Goal: Information Seeking & Learning: Check status

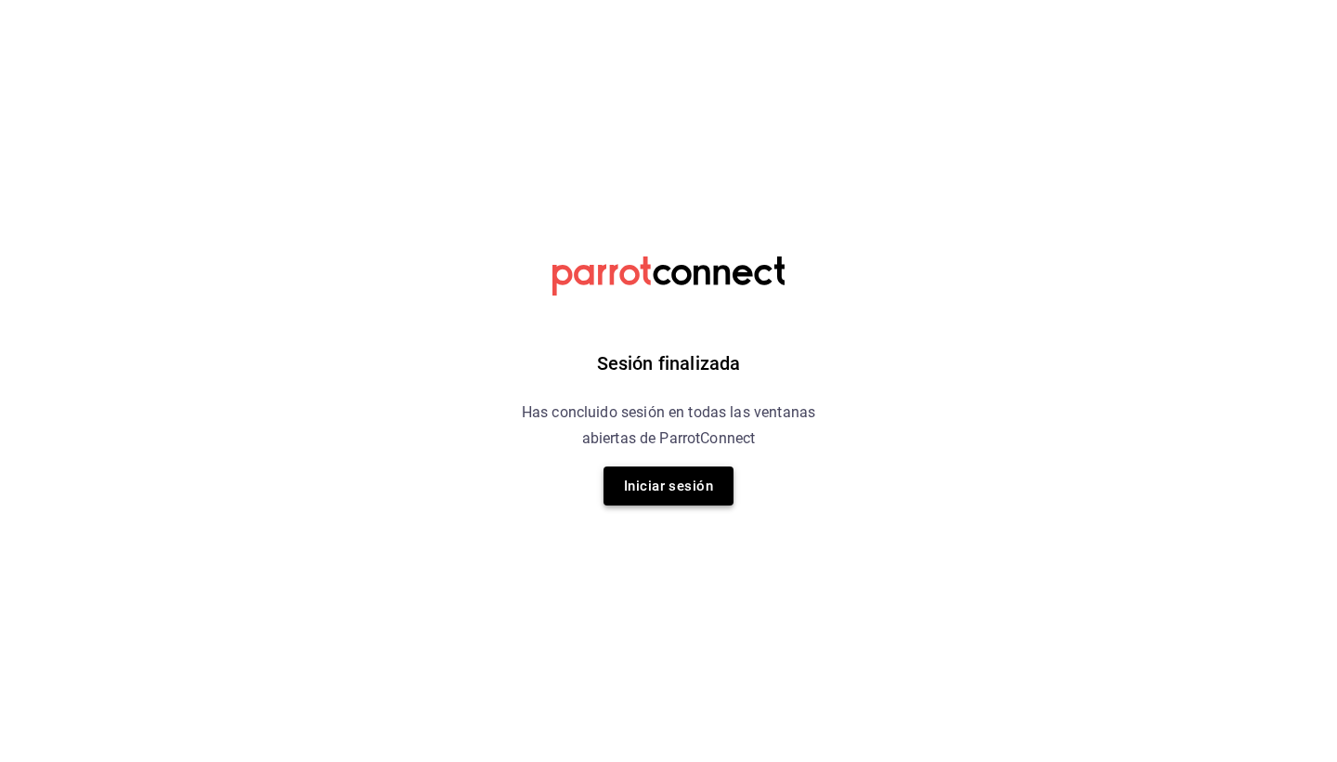
click at [685, 491] on button "Iniciar sesión" at bounding box center [669, 485] width 130 height 39
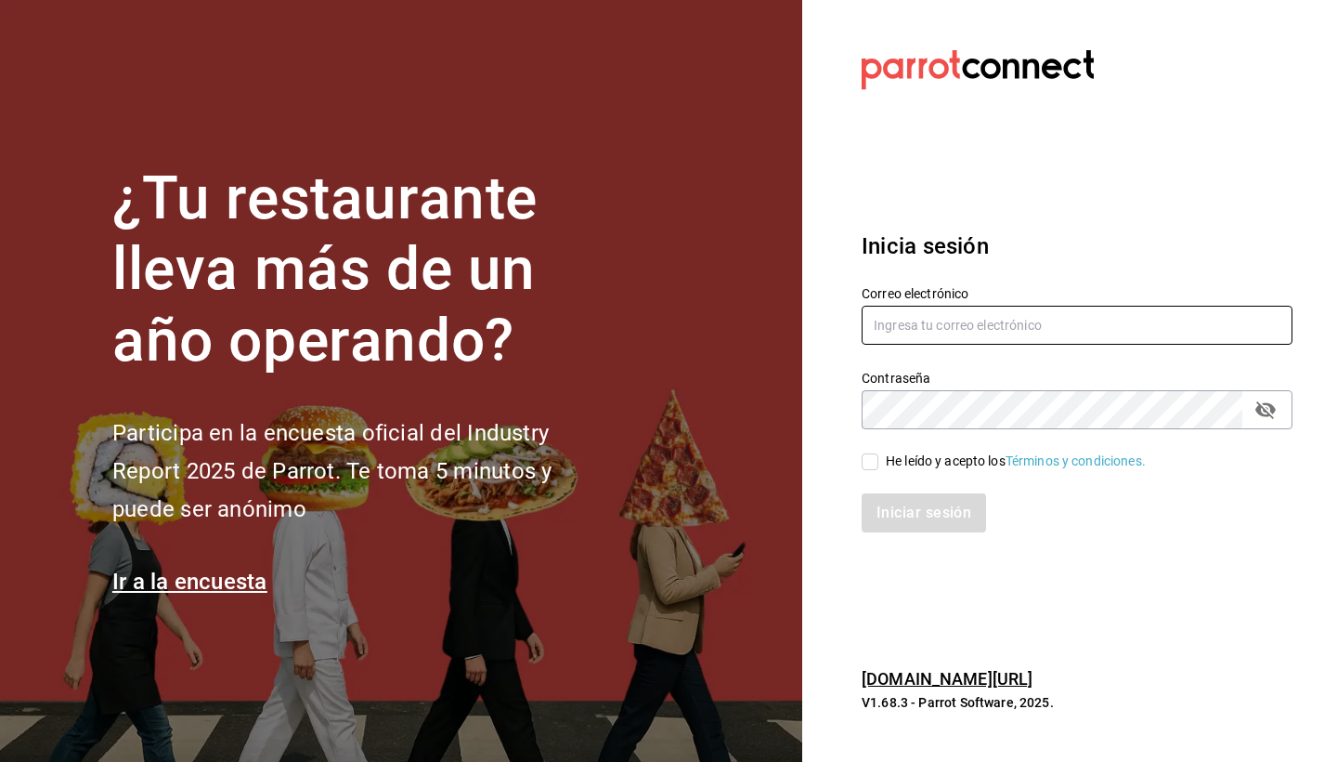
type input "martha@ayni.mx"
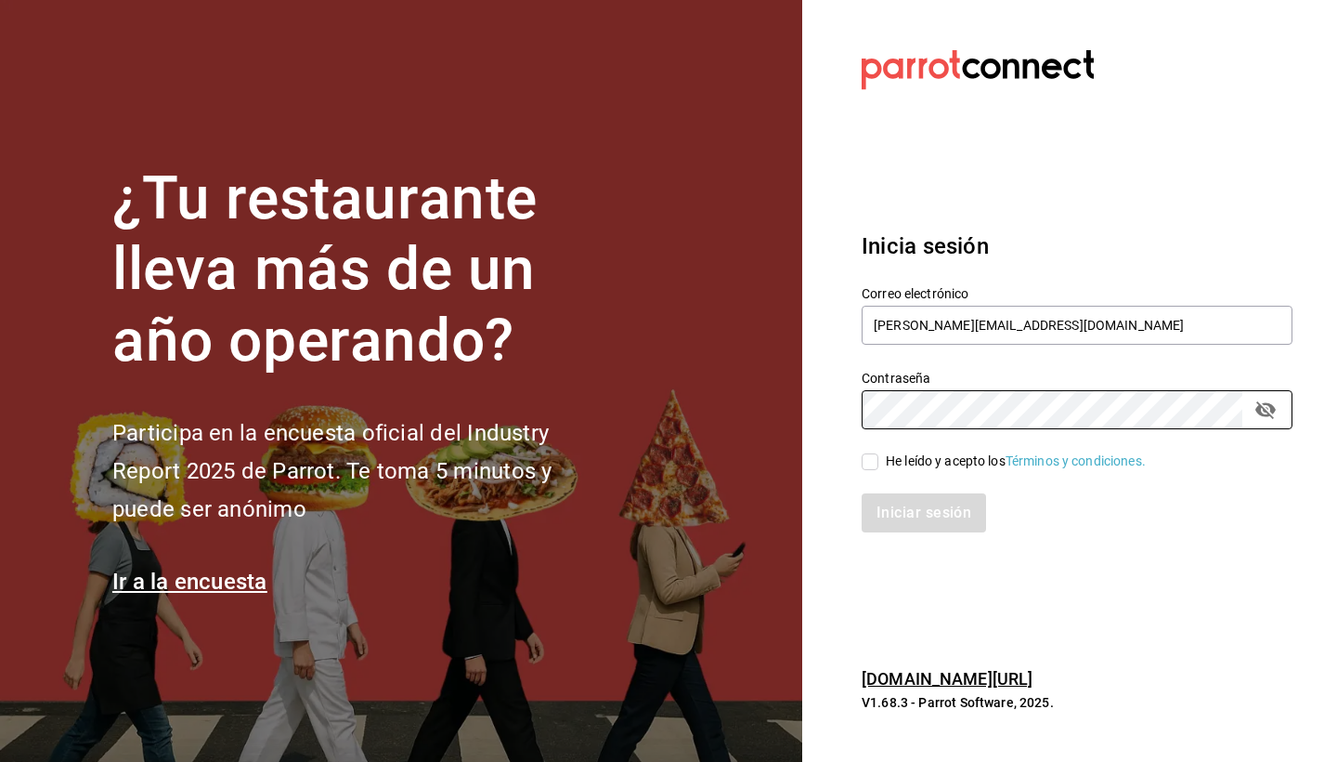
click at [872, 466] on input "He leído y acepto los Términos y condiciones." at bounding box center [870, 461] width 17 height 17
checkbox input "true"
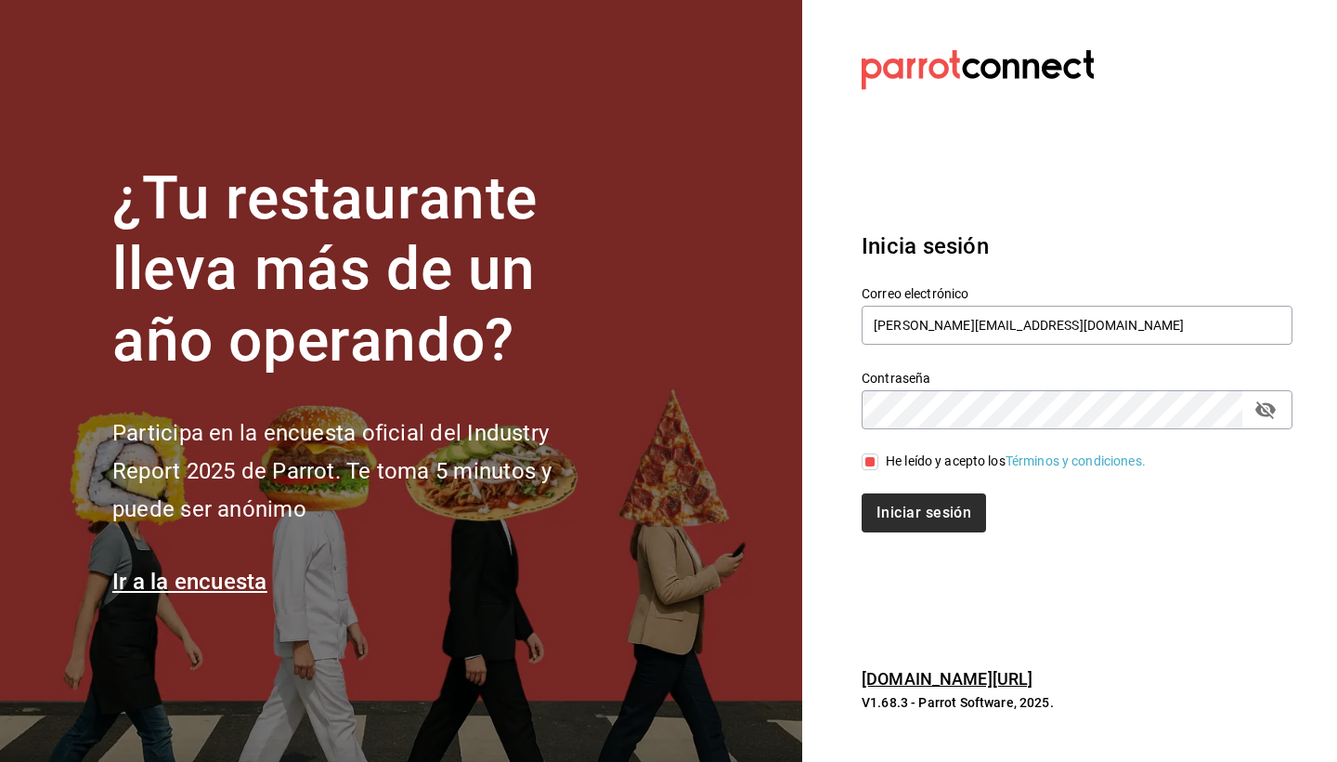
click at [895, 507] on button "Iniciar sesión" at bounding box center [924, 512] width 124 height 39
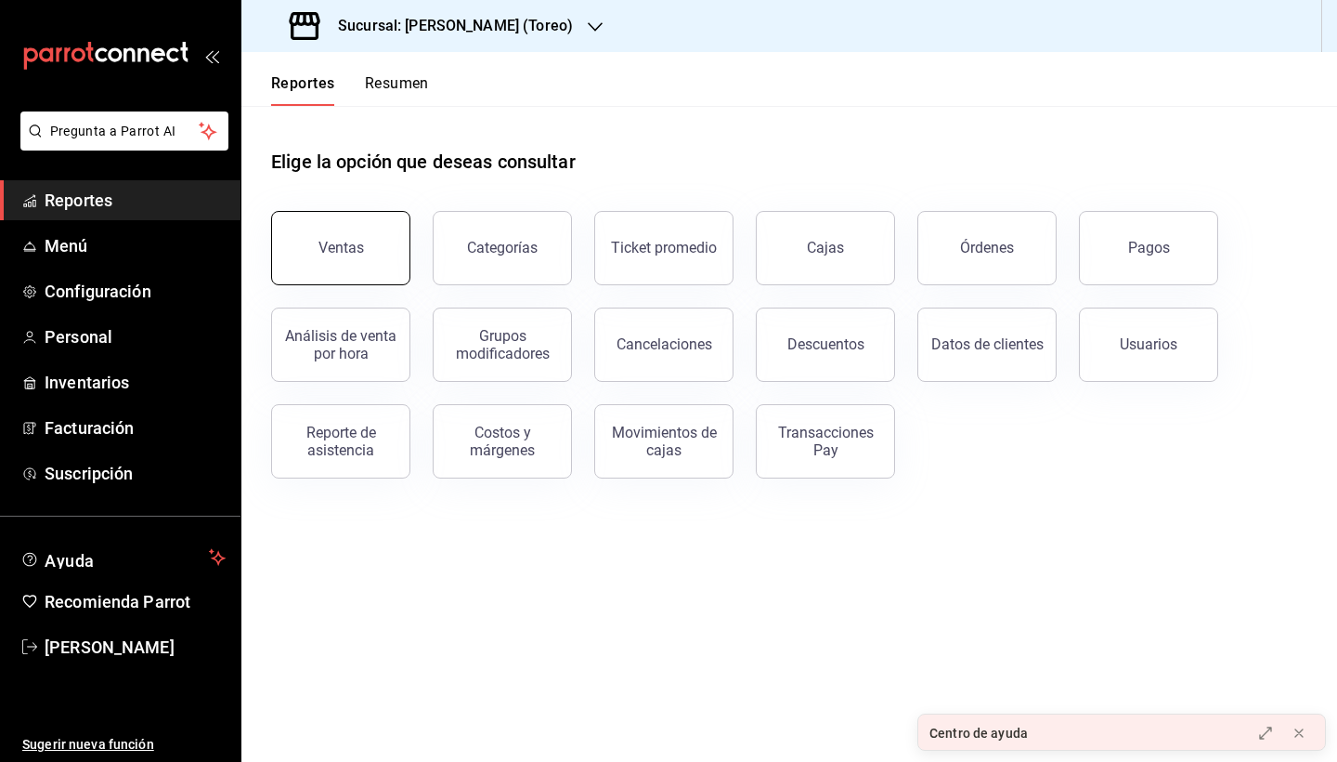
click at [387, 252] on button "Ventas" at bounding box center [340, 248] width 139 height 74
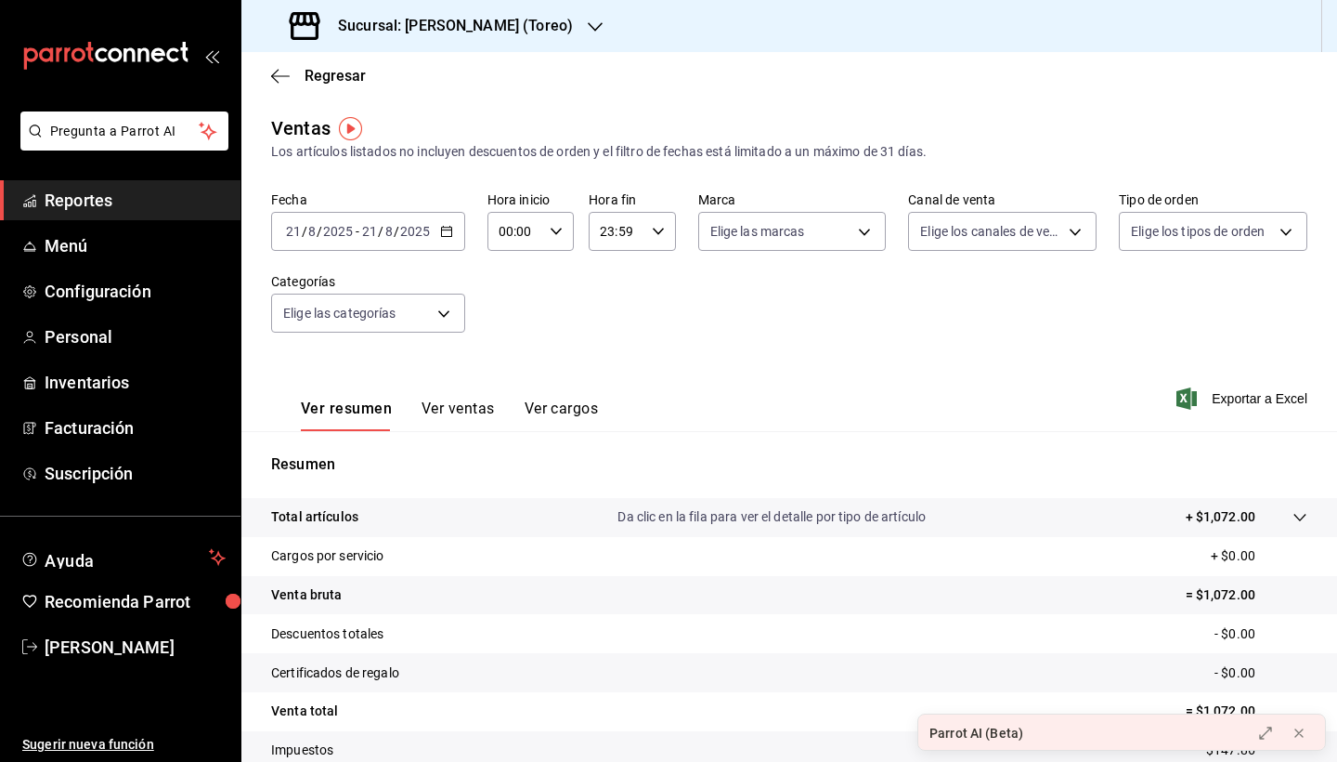
click at [443, 233] on icon "button" at bounding box center [446, 231] width 13 height 13
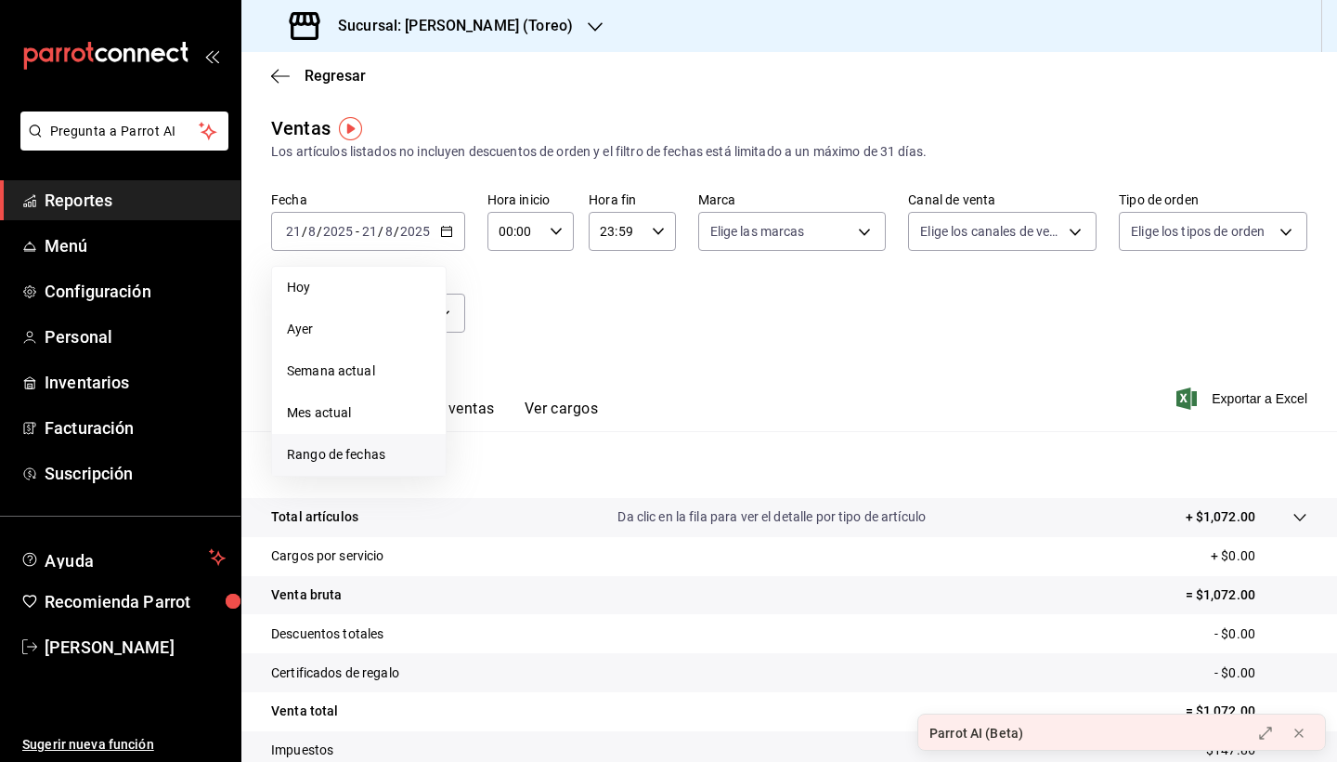
click at [387, 456] on span "Rango de fechas" at bounding box center [359, 455] width 144 height 20
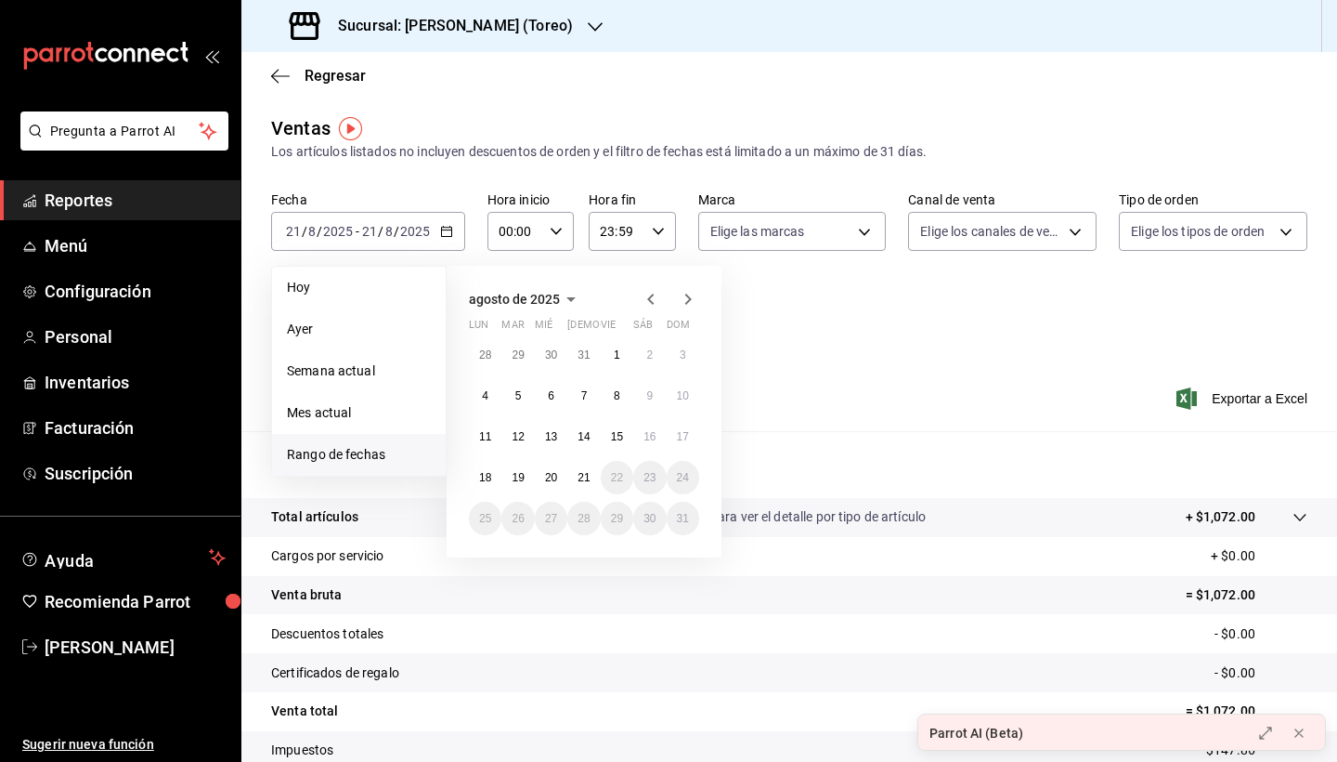
click at [654, 293] on icon "button" at bounding box center [651, 299] width 22 height 22
click at [583, 357] on abbr "1" at bounding box center [584, 354] width 7 height 13
click at [615, 517] on abbr "30" at bounding box center [617, 518] width 12 height 13
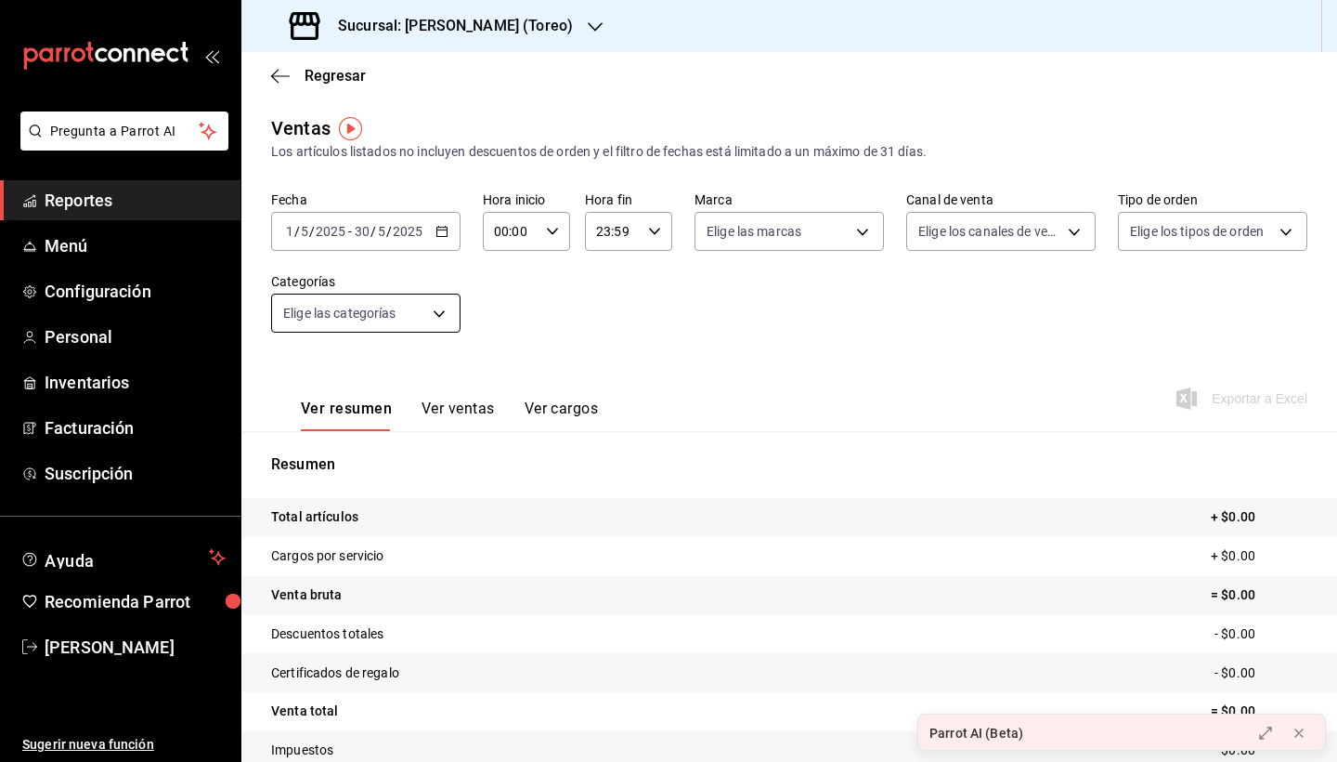
click at [450, 312] on body "Pregunta a Parrot AI Reportes Menú Configuración Personal Inventarios Facturaci…" at bounding box center [668, 381] width 1337 height 762
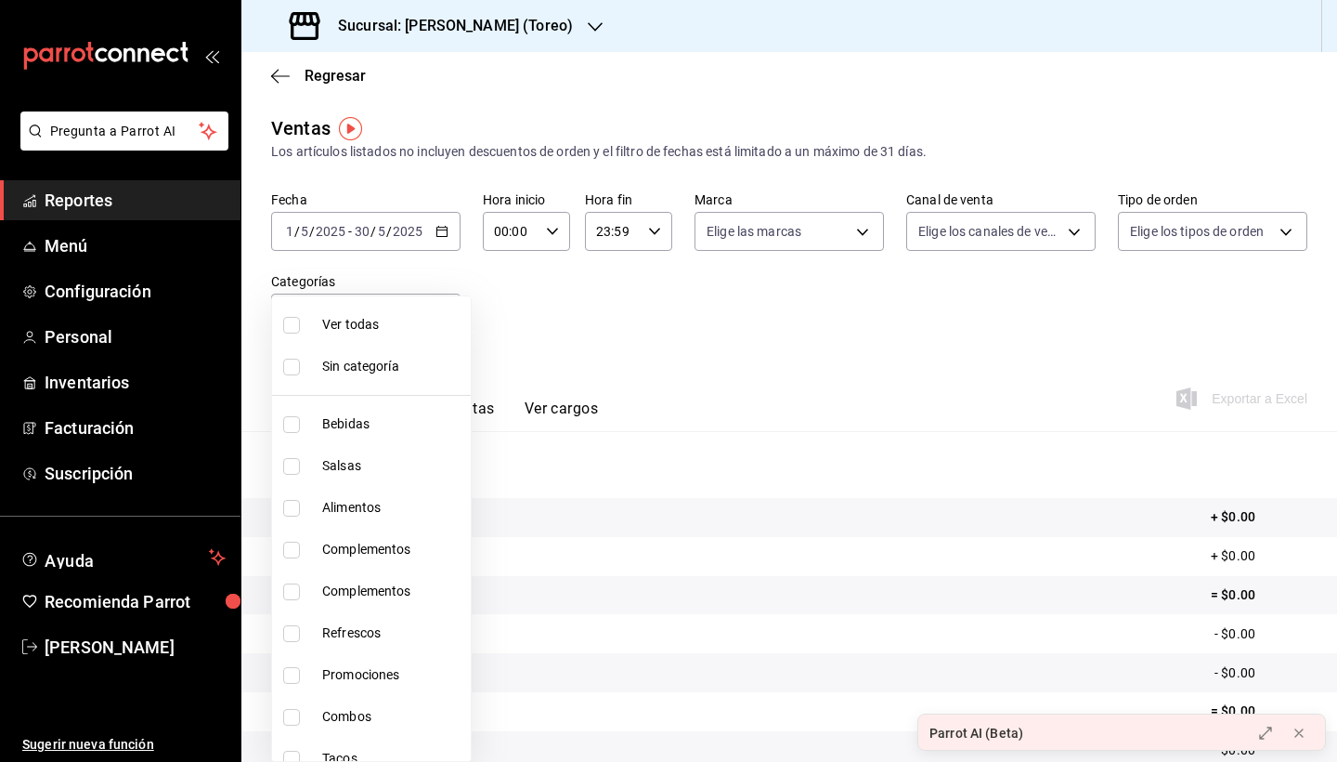
click at [392, 318] on span "Ver todas" at bounding box center [392, 325] width 141 height 20
type input "46f7b85d-91b4-4bca-9ce4-18b7a49135a1,71569be3-2e99-4028-8deb-0f0683003901,a2e99…"
checkbox input "true"
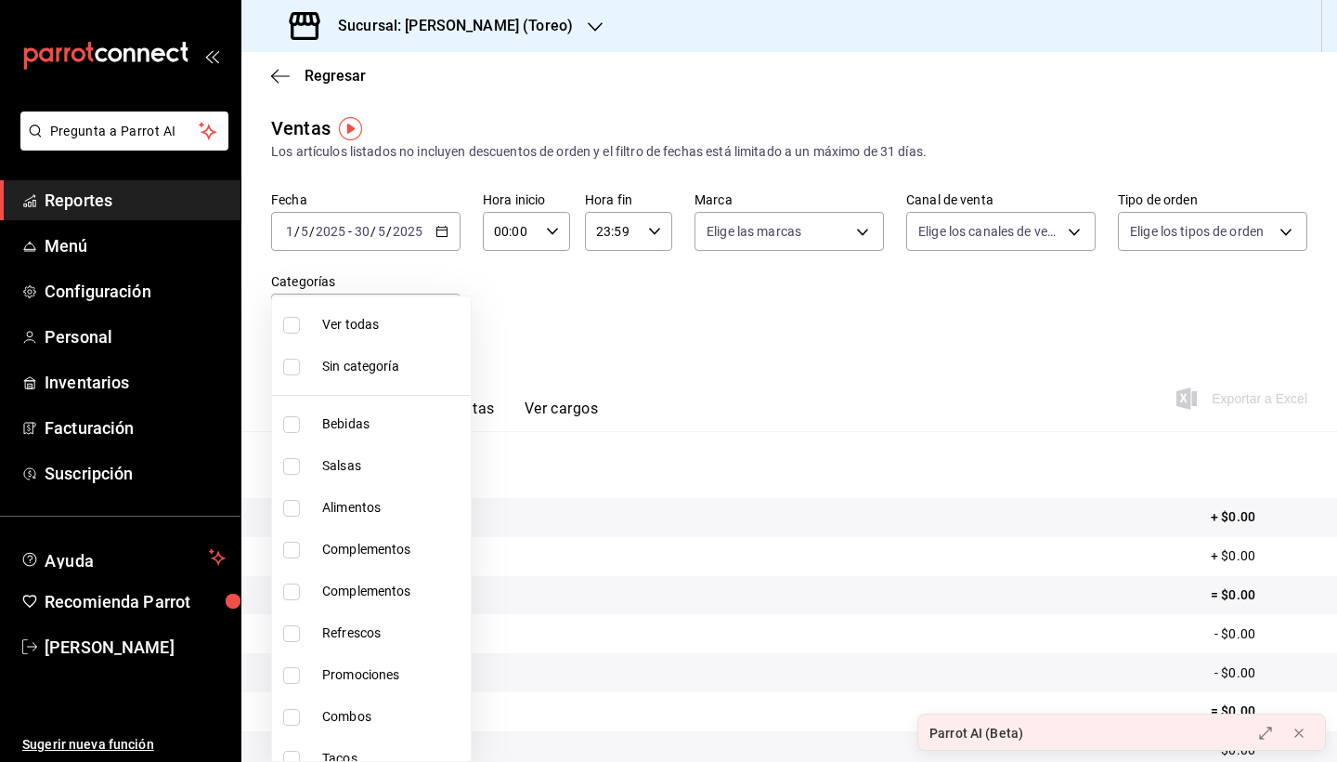
checkbox input "true"
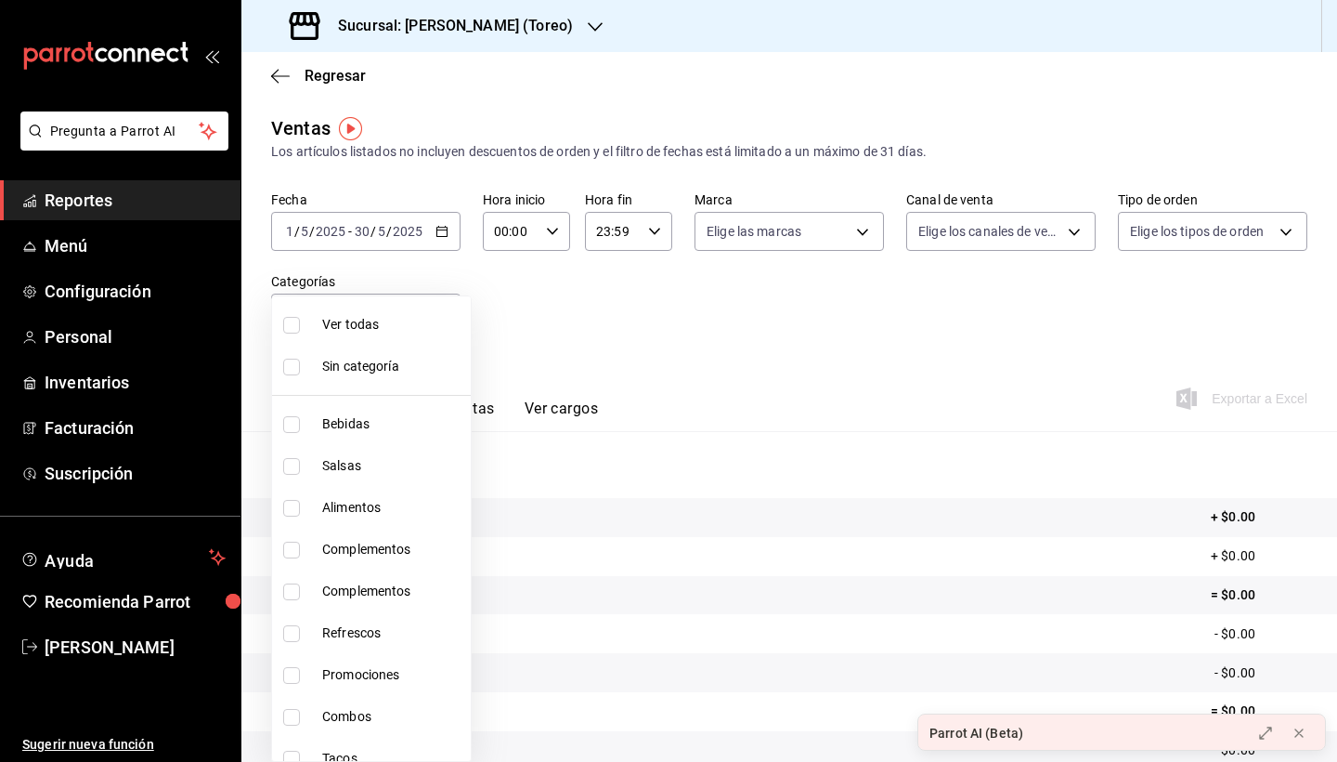
checkbox input "true"
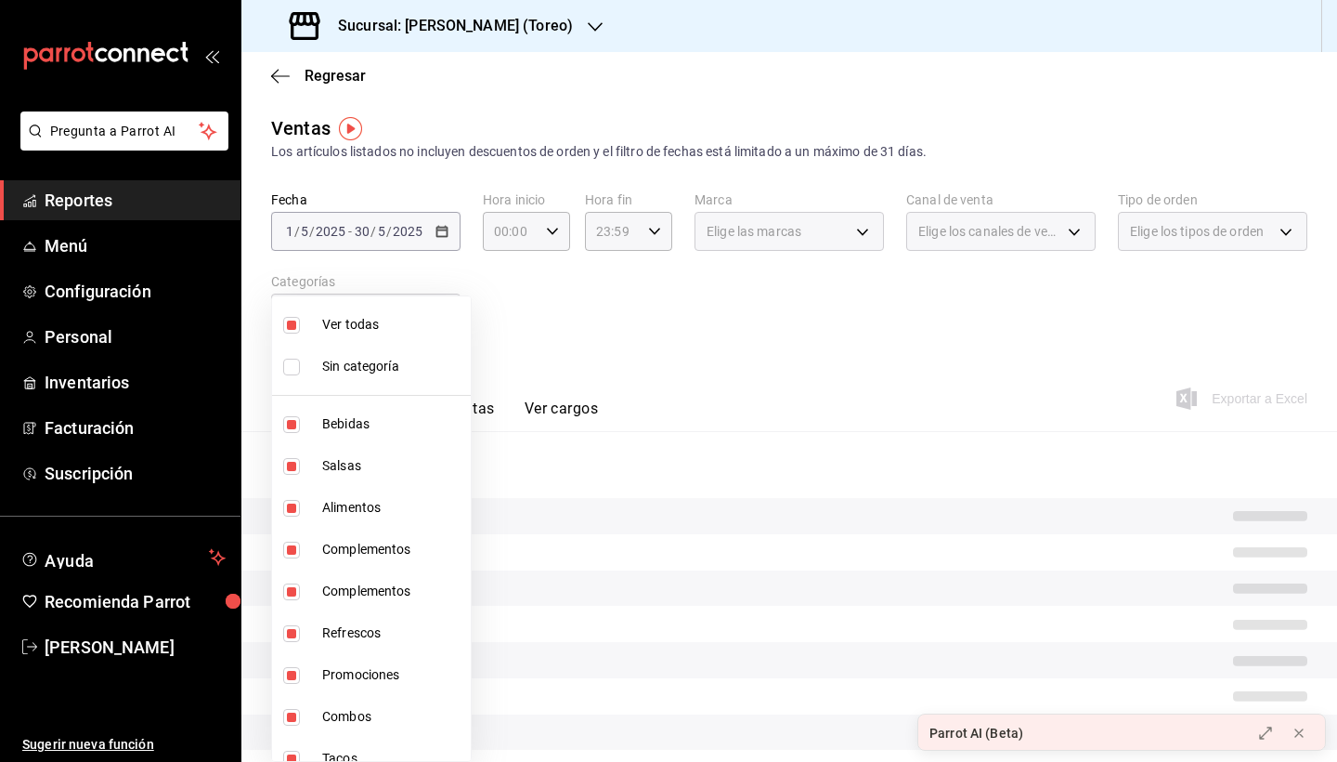
click at [785, 325] on div at bounding box center [668, 381] width 1337 height 762
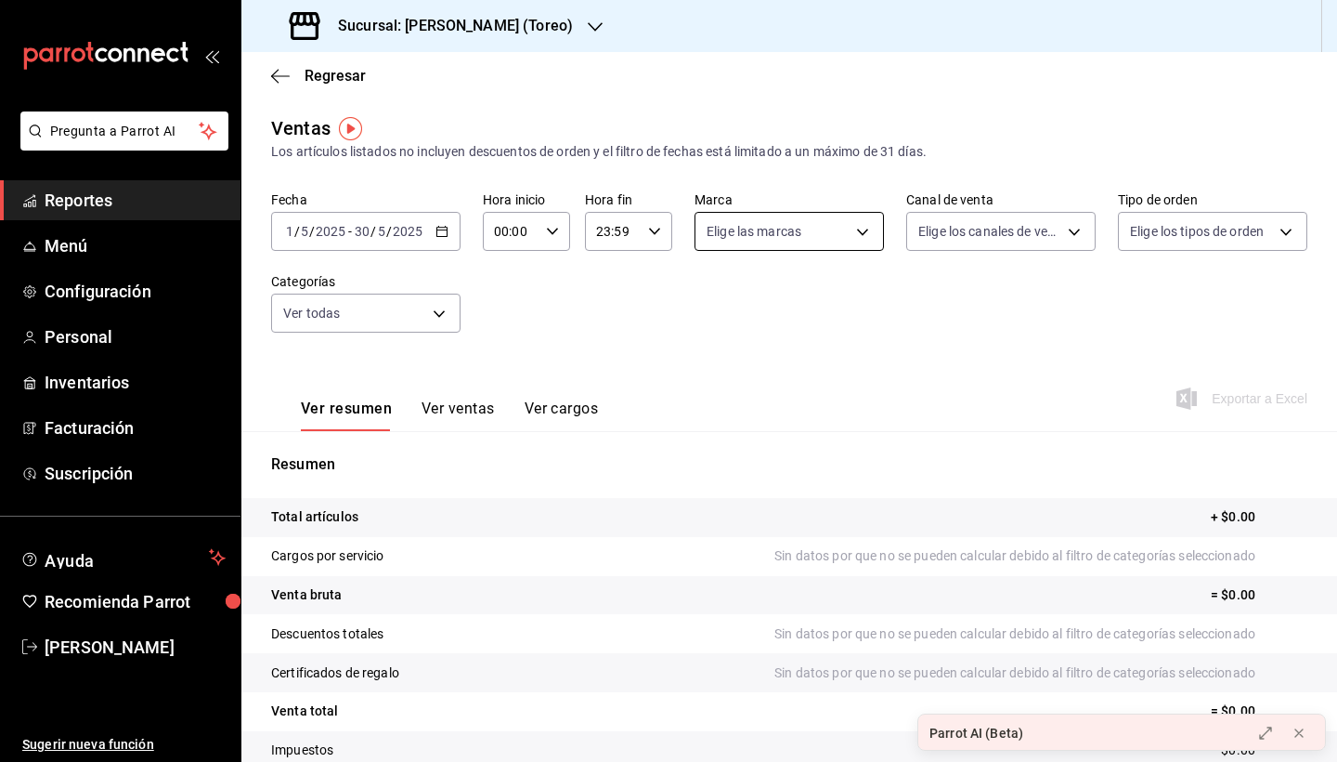
click at [866, 235] on body "Pregunta a Parrot AI Reportes Menú Configuración Personal Inventarios Facturaci…" at bounding box center [668, 381] width 1337 height 762
click at [827, 312] on li "Ver todas" at bounding box center [798, 301] width 204 height 55
type input "9aff9406-5e0c-4b37-970f-f94ac55b59a5"
checkbox input "true"
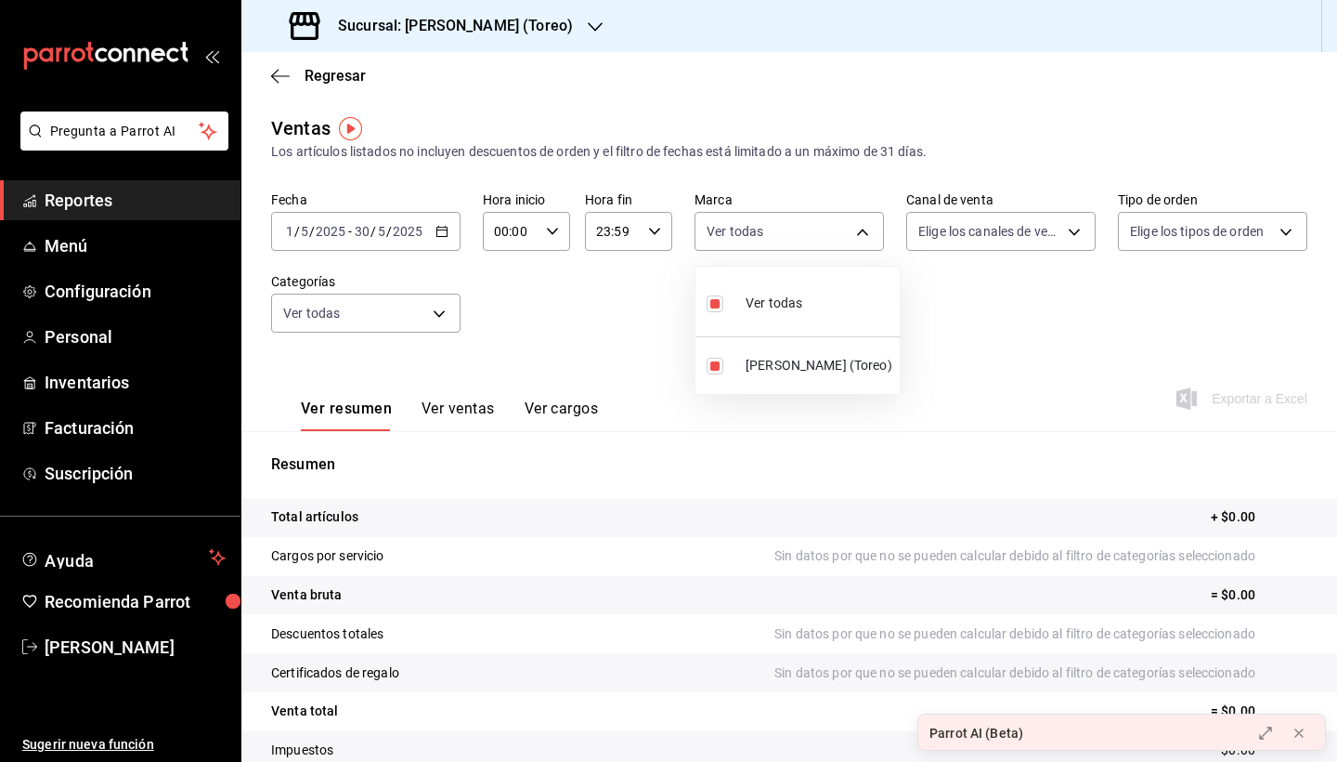
click at [943, 362] on div at bounding box center [668, 381] width 1337 height 762
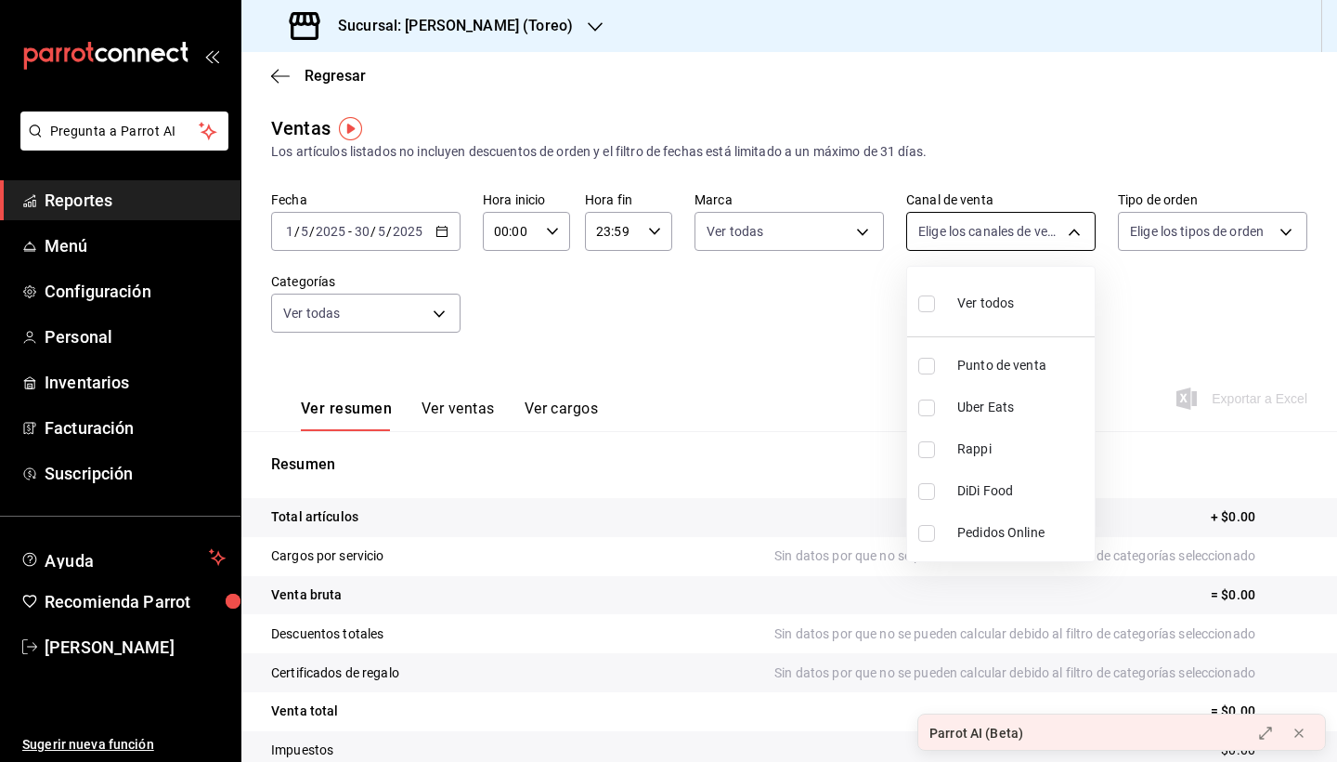
click at [1071, 236] on body "Pregunta a Parrot AI Reportes Menú Configuración Personal Inventarios Facturaci…" at bounding box center [668, 381] width 1337 height 762
click at [964, 315] on div "Ver todos" at bounding box center [967, 301] width 96 height 40
type input "PARROT,UBER_EATS,RAPPI,DIDI_FOOD,ONLINE"
checkbox input "true"
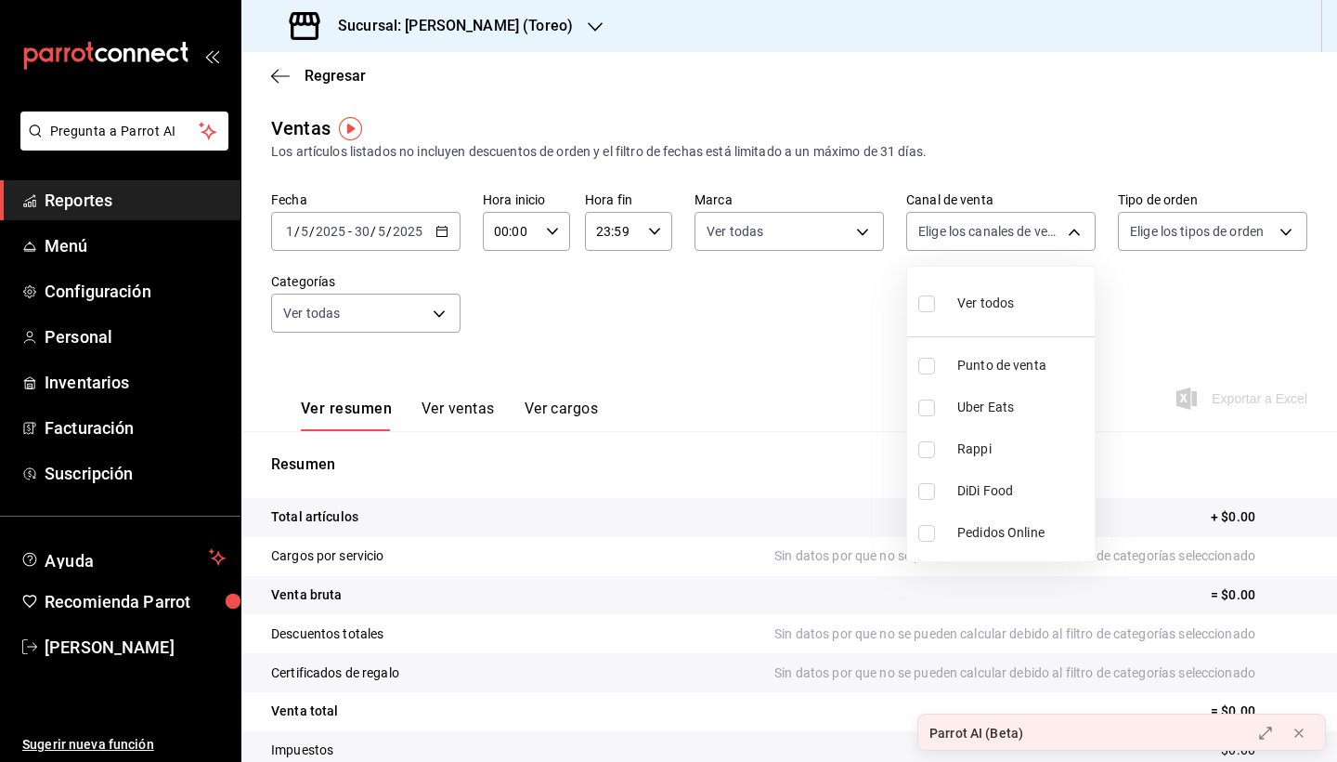
checkbox input "true"
click at [1100, 345] on div at bounding box center [668, 381] width 1337 height 762
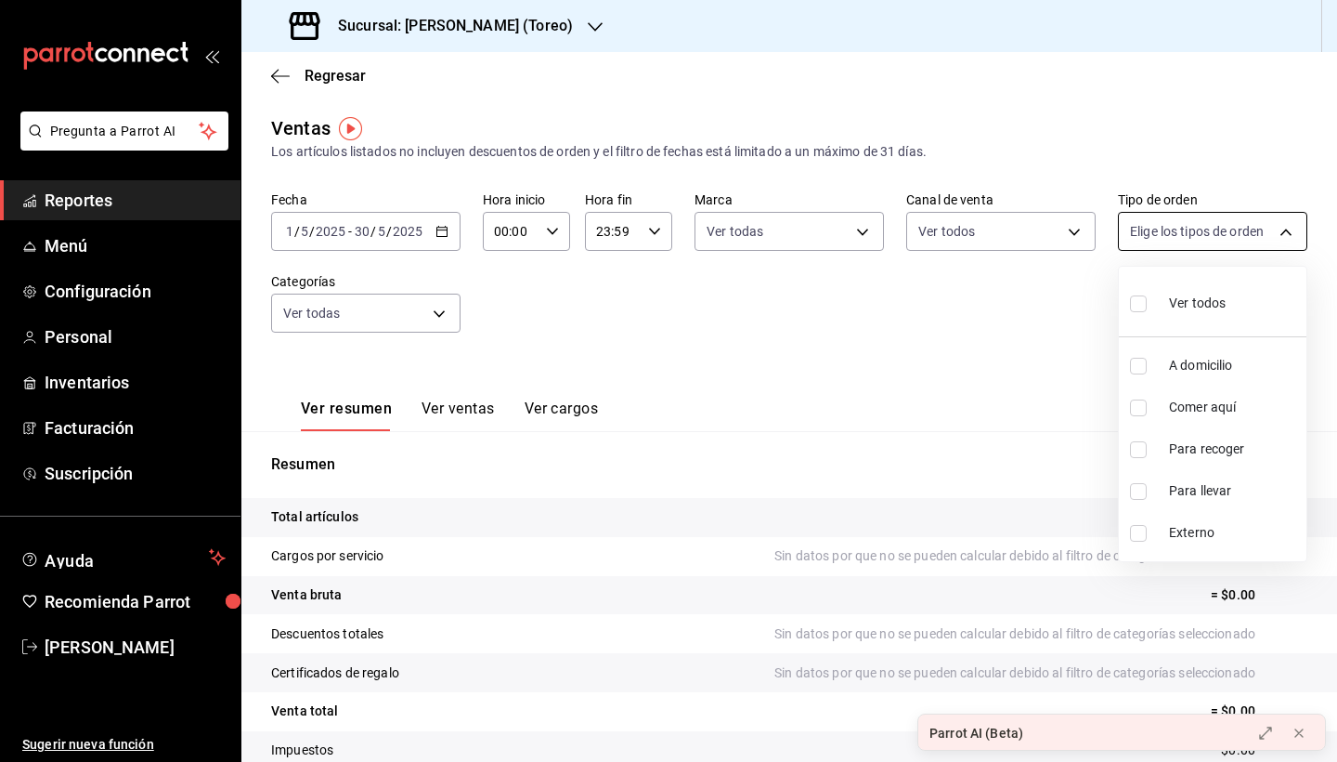
click at [1221, 231] on body "Pregunta a Parrot AI Reportes Menú Configuración Personal Inventarios Facturaci…" at bounding box center [668, 381] width 1337 height 762
click at [1146, 306] on input "checkbox" at bounding box center [1138, 303] width 17 height 17
checkbox input "true"
type input "74b99770-a8fc-4d8d-84c3-5e4d024186f5,dafe6152-88ff-46f8-81bf-ee4831d48c8a,147b4…"
checkbox input "true"
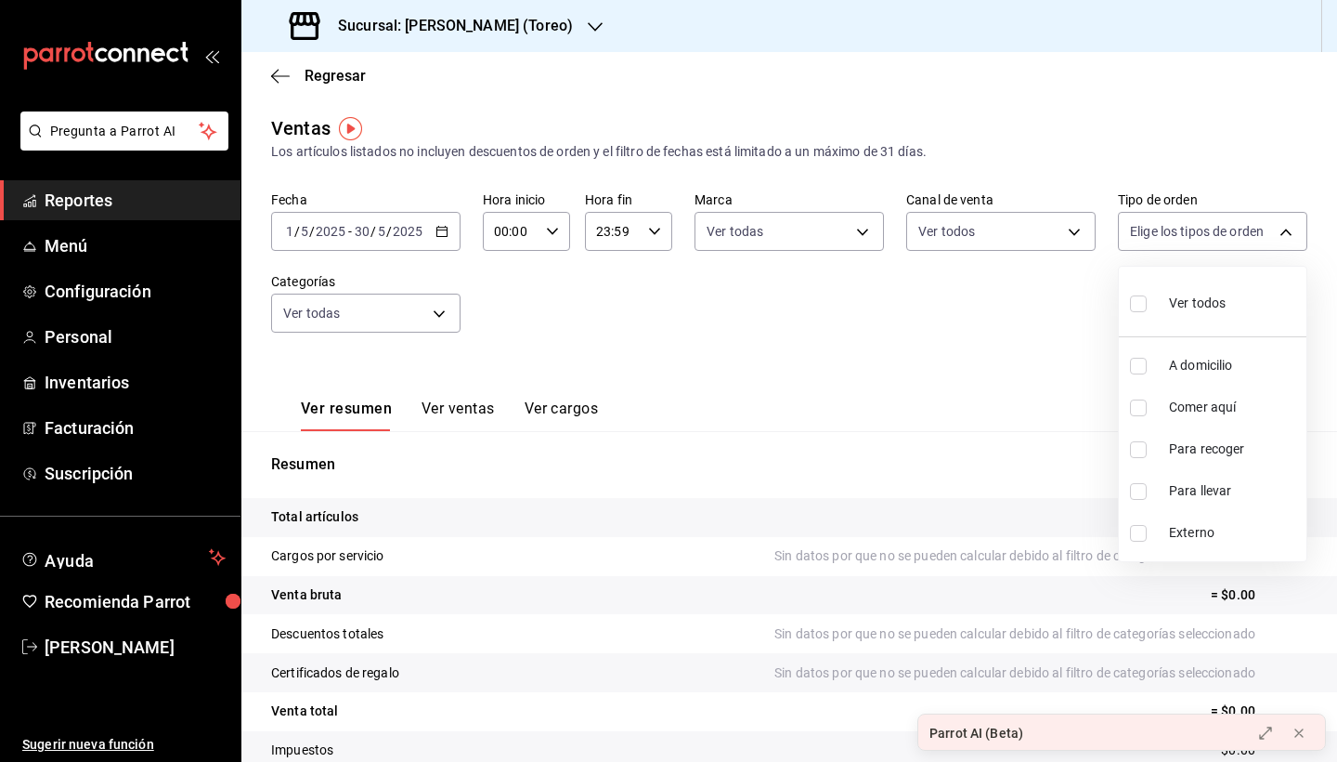
checkbox input "true"
click at [955, 324] on div at bounding box center [668, 381] width 1337 height 762
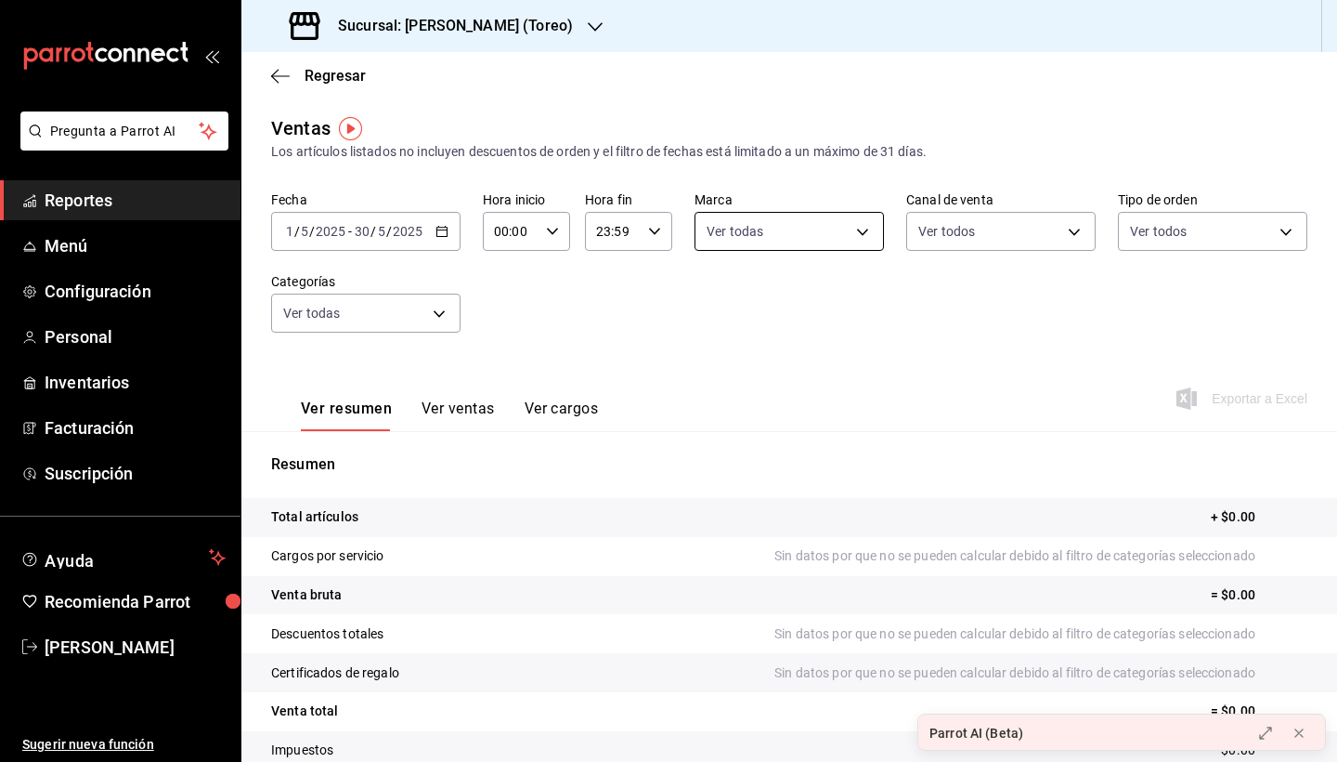
click at [867, 228] on body "Pregunta a Parrot AI Reportes Menú Configuración Personal Inventarios Facturaci…" at bounding box center [668, 381] width 1337 height 762
click at [987, 325] on div at bounding box center [668, 381] width 1337 height 762
click at [123, 194] on span "Reportes" at bounding box center [135, 200] width 181 height 25
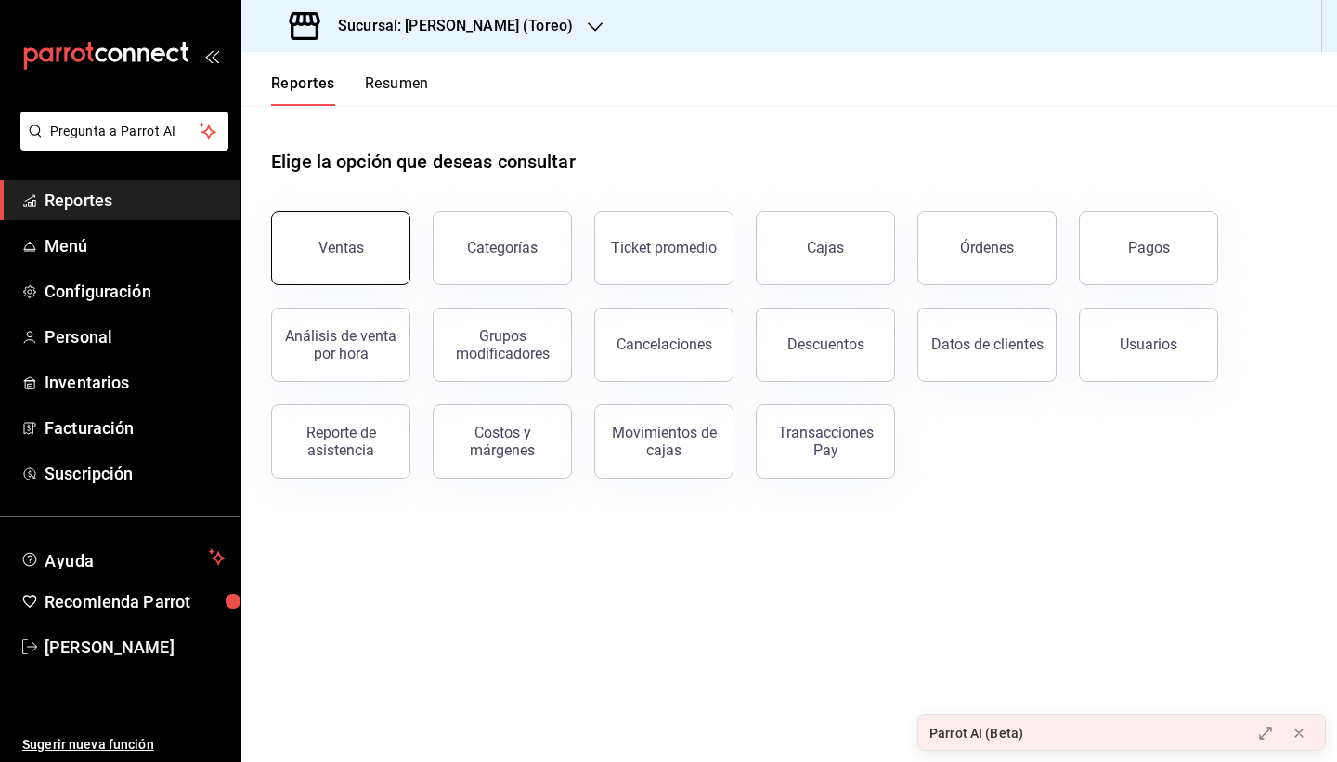
click at [347, 246] on div "Ventas" at bounding box center [342, 248] width 46 height 18
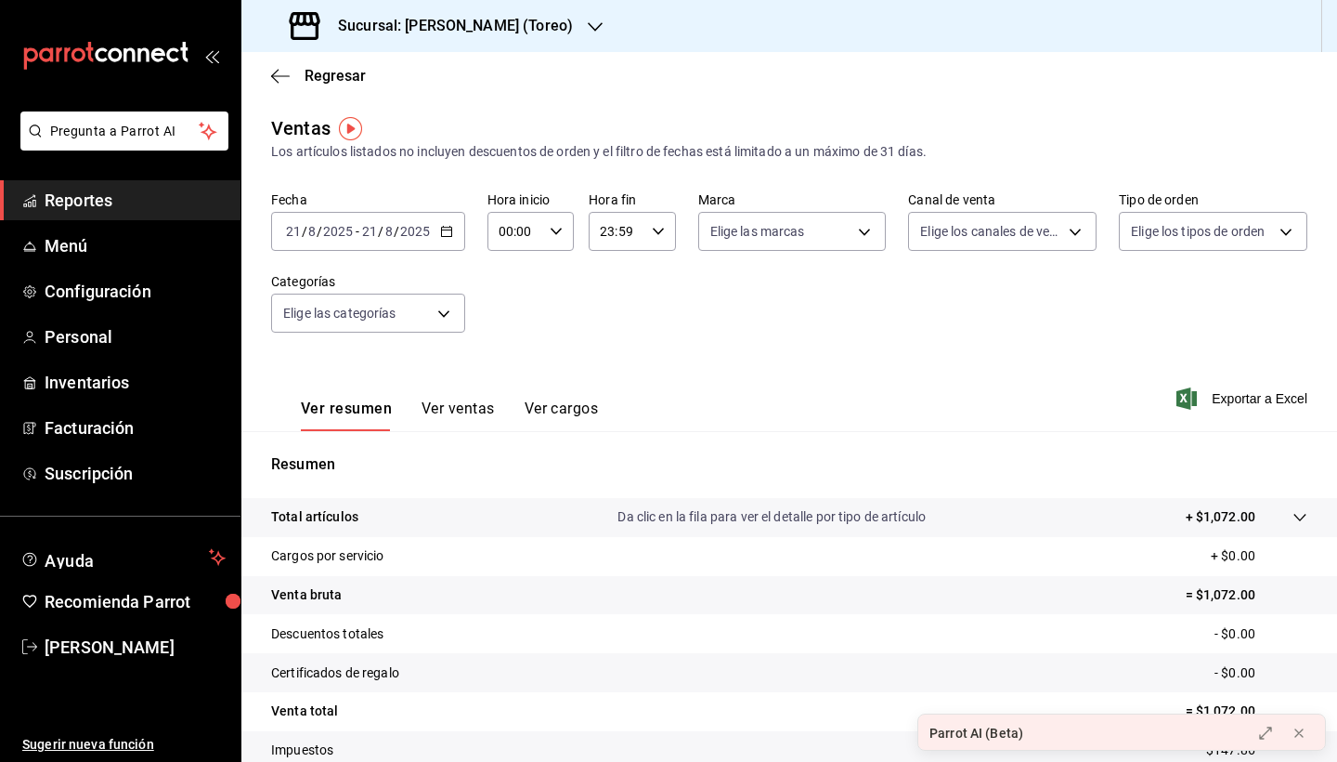
click at [122, 213] on link "Reportes" at bounding box center [120, 200] width 241 height 40
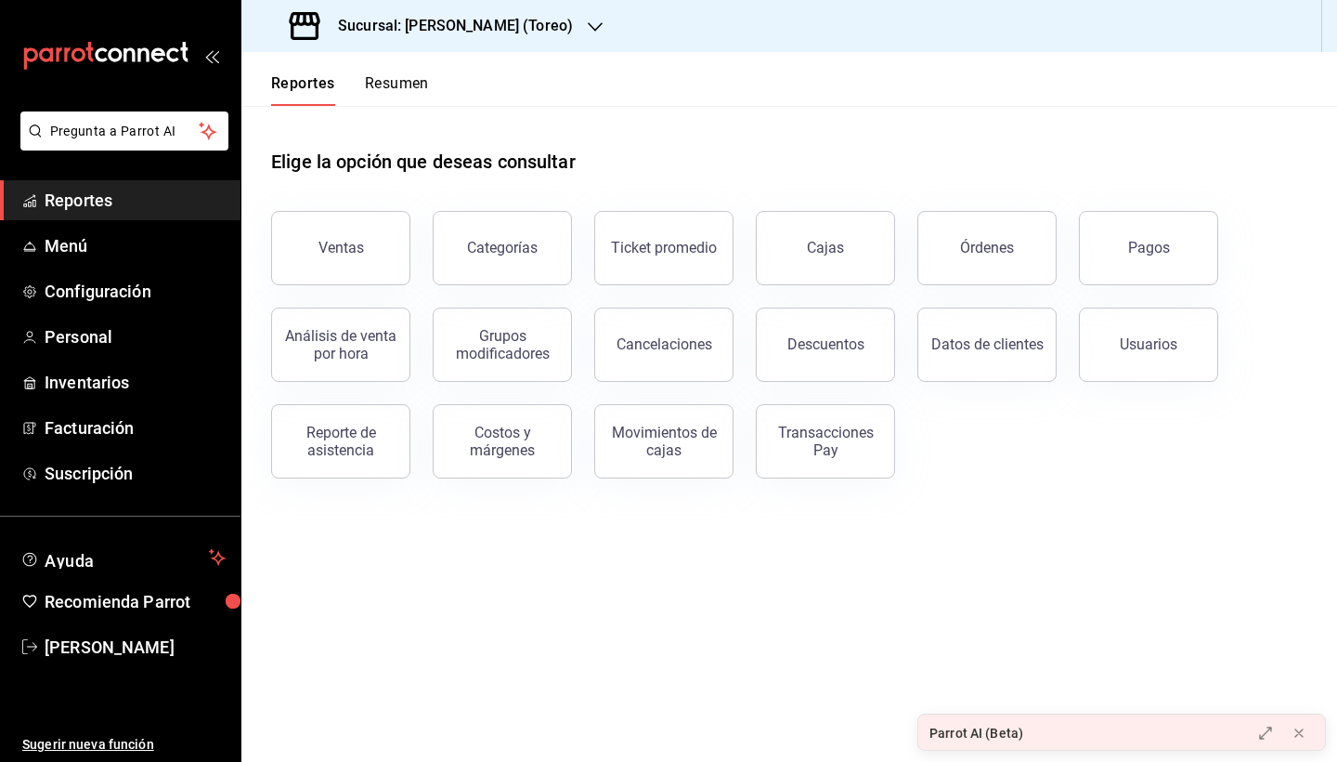
click at [418, 87] on button "Resumen" at bounding box center [397, 90] width 64 height 32
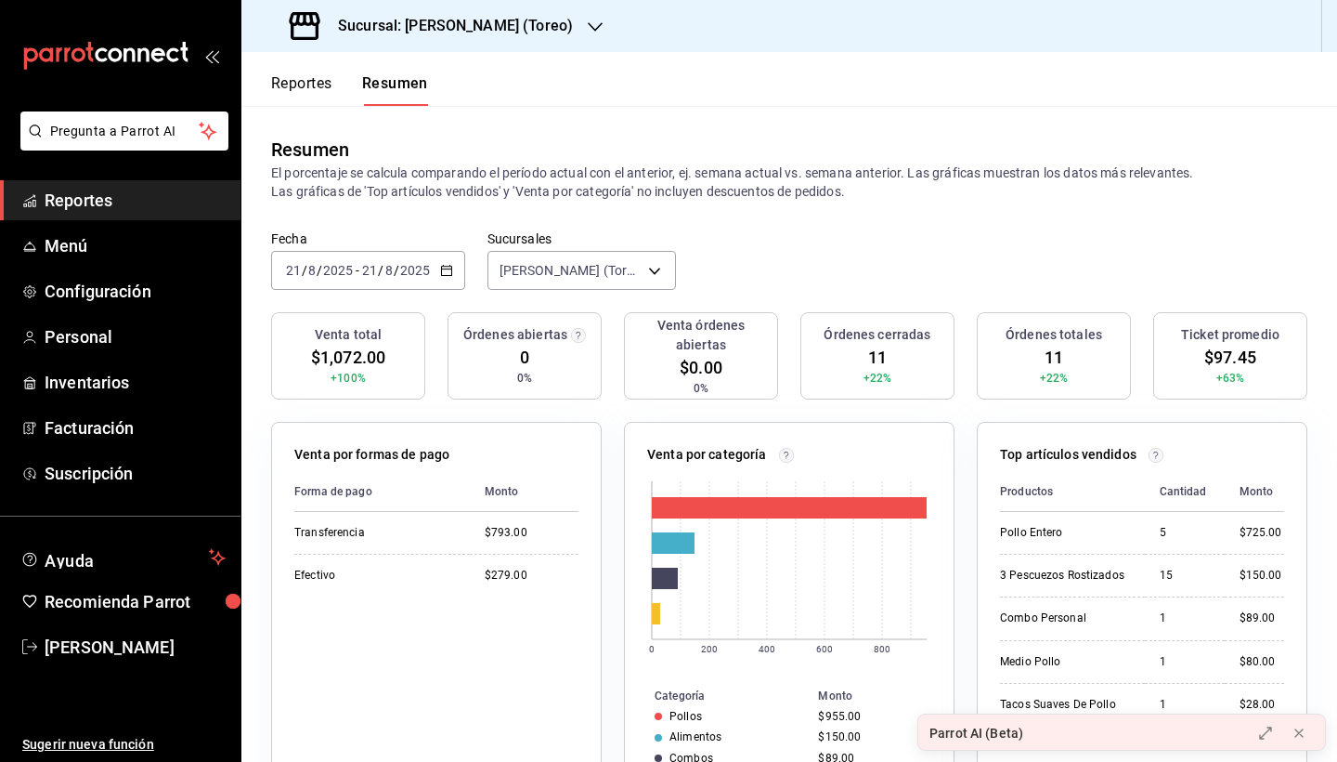
click at [440, 272] on icon "button" at bounding box center [446, 270] width 13 height 13
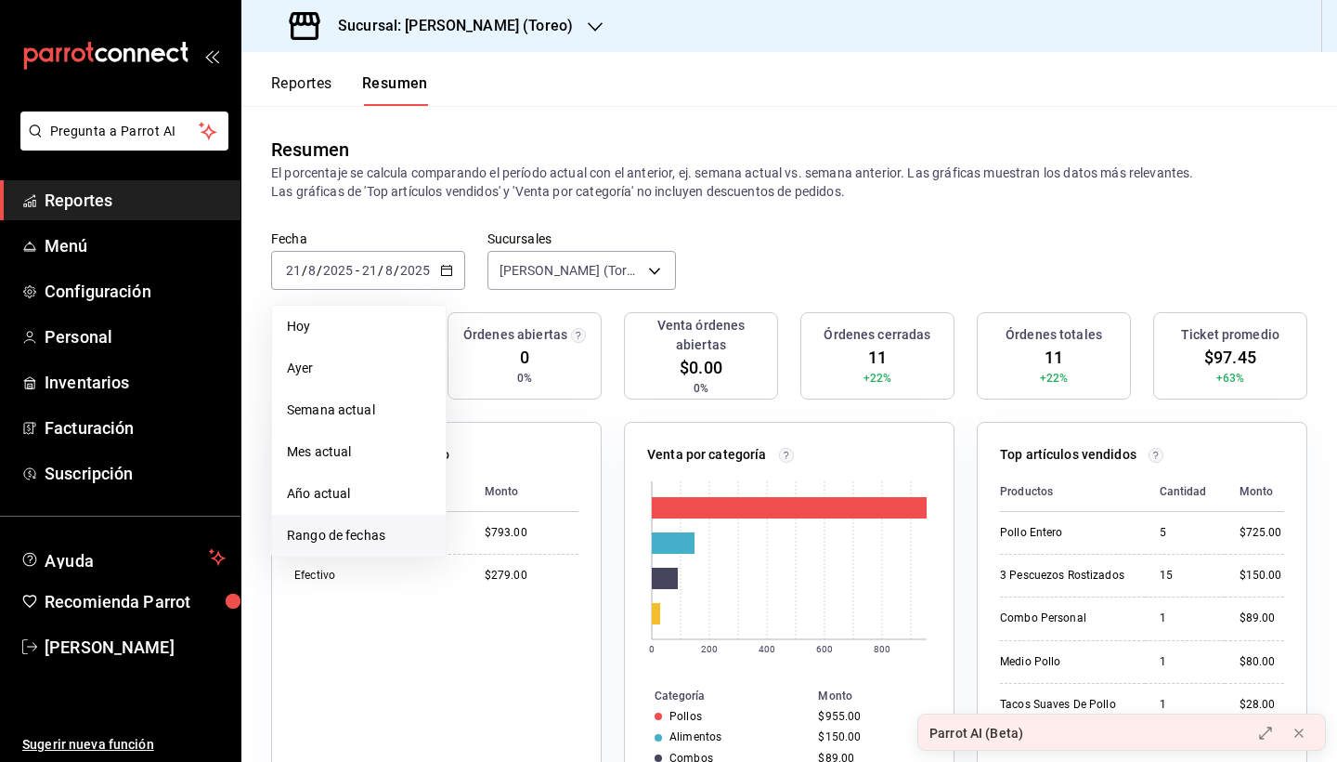
click at [368, 528] on span "Rango de fechas" at bounding box center [359, 536] width 144 height 20
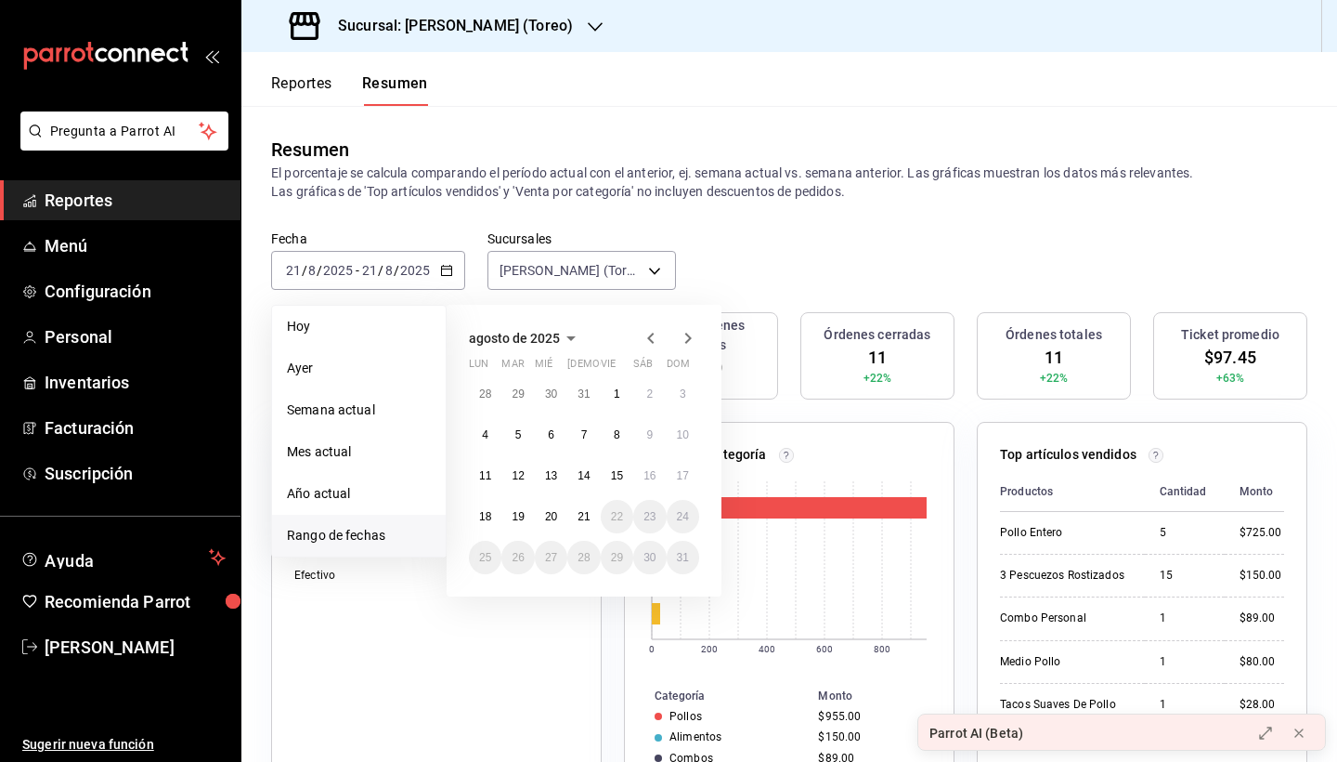
click at [651, 342] on icon "button" at bounding box center [650, 338] width 7 height 11
click at [593, 394] on button "1" at bounding box center [583, 393] width 33 height 33
click at [617, 557] on abbr "30" at bounding box center [617, 557] width 12 height 13
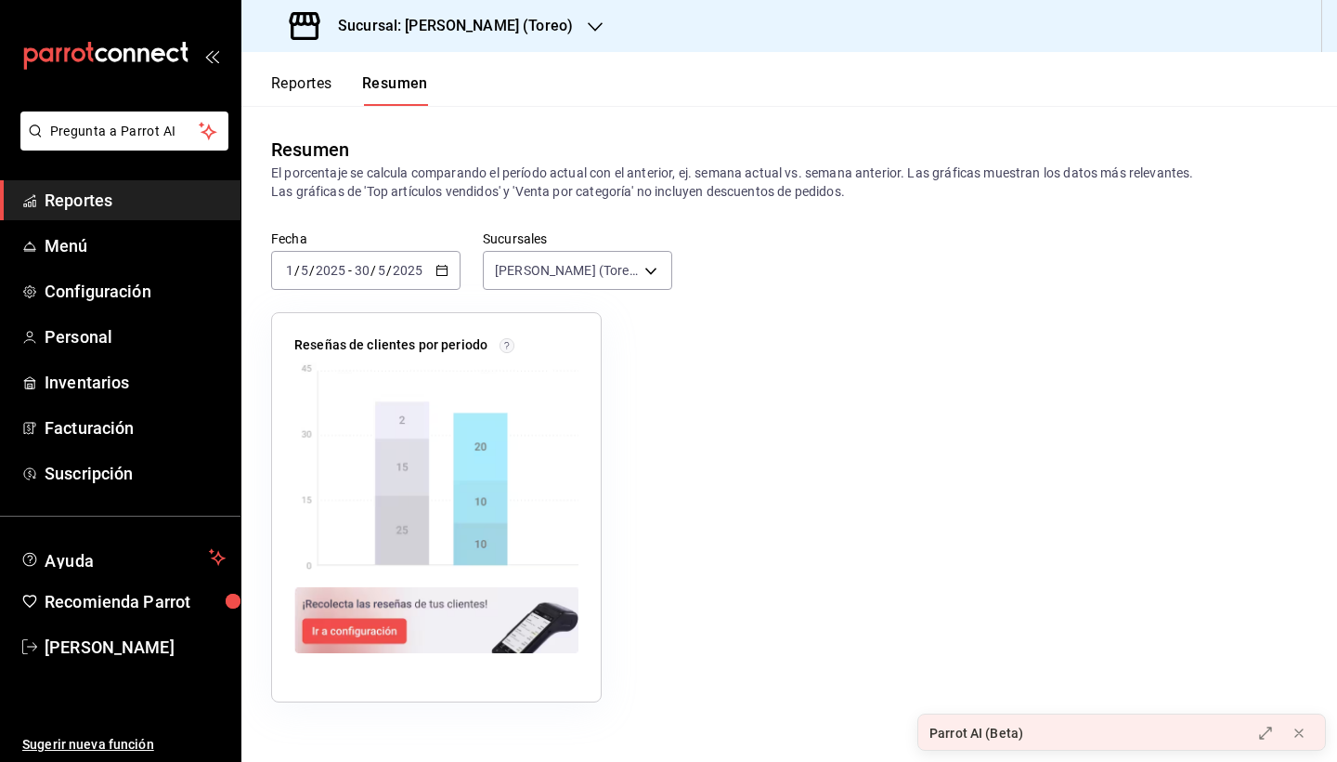
click at [314, 90] on button "Reportes" at bounding box center [301, 90] width 61 height 32
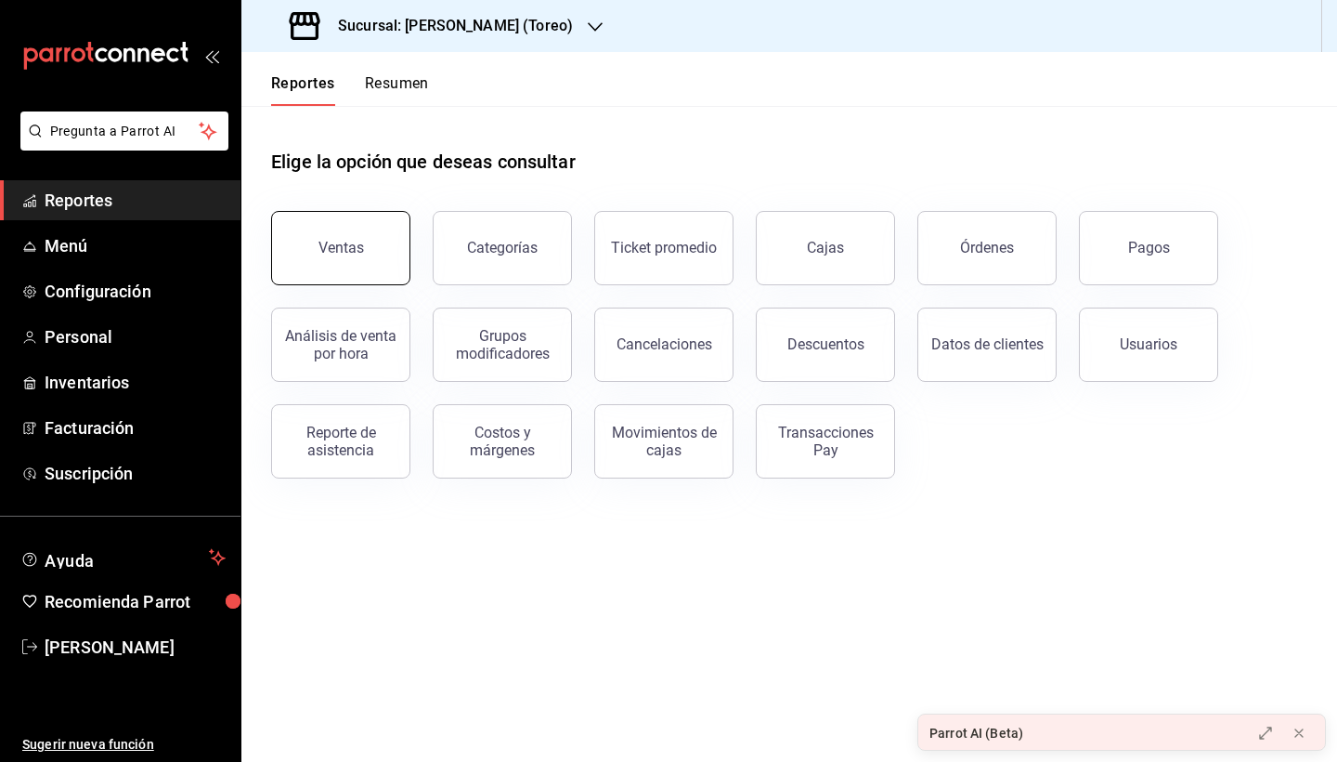
click at [346, 234] on button "Ventas" at bounding box center [340, 248] width 139 height 74
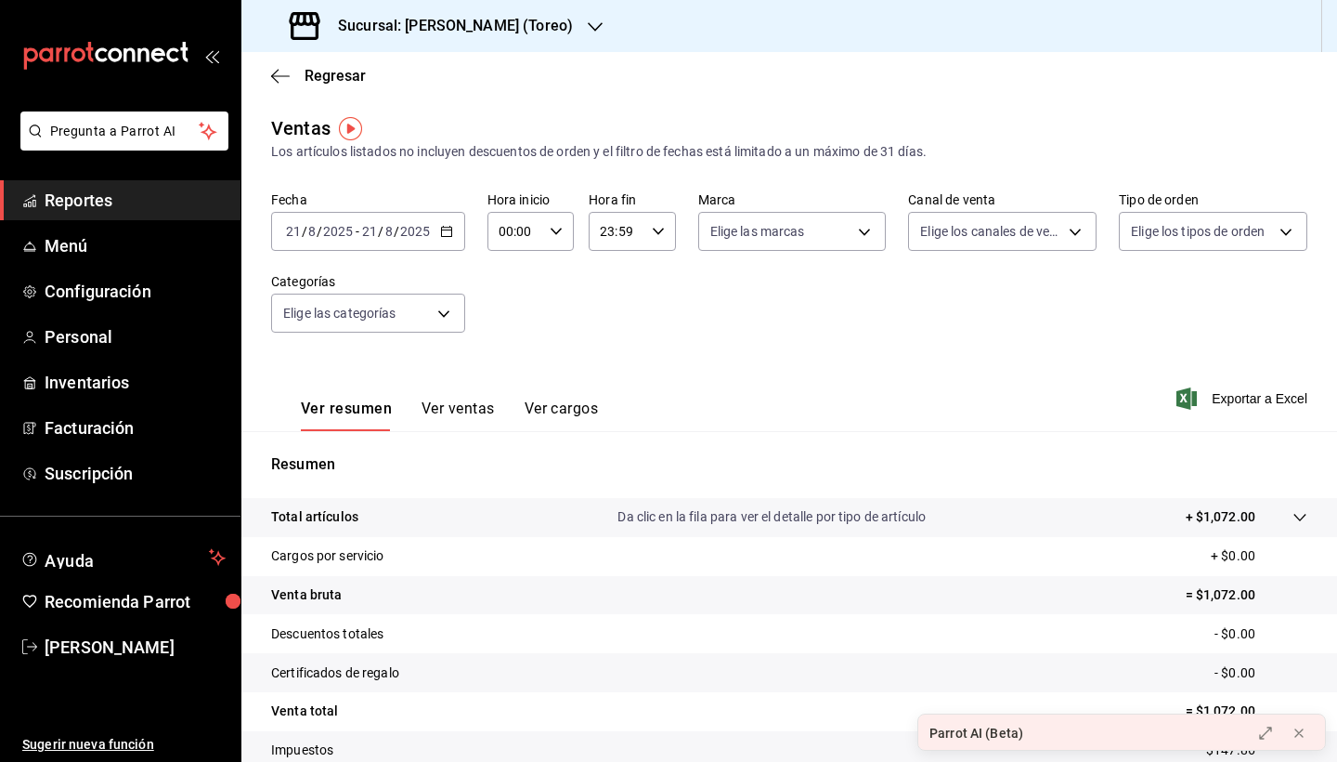
click at [447, 227] on icon "button" at bounding box center [446, 231] width 13 height 13
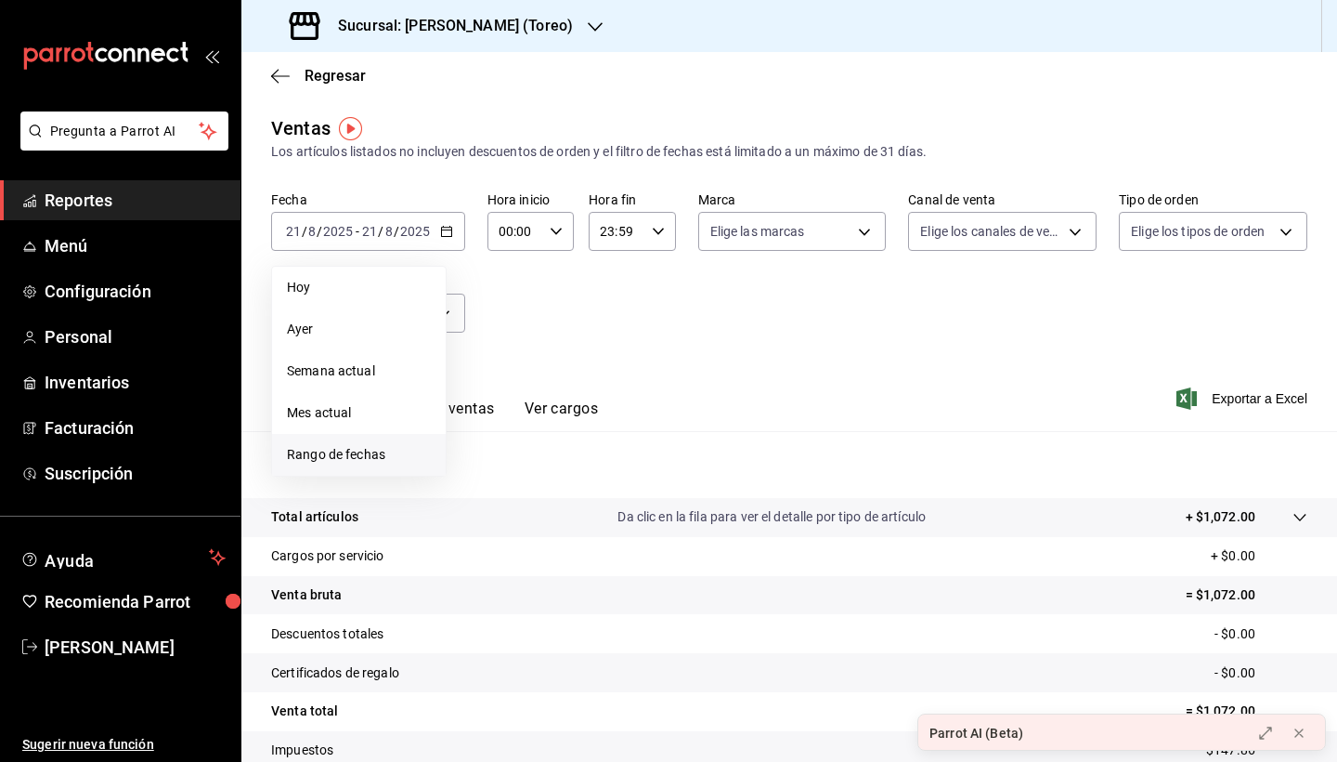
click at [397, 444] on li "Rango de fechas" at bounding box center [359, 455] width 174 height 42
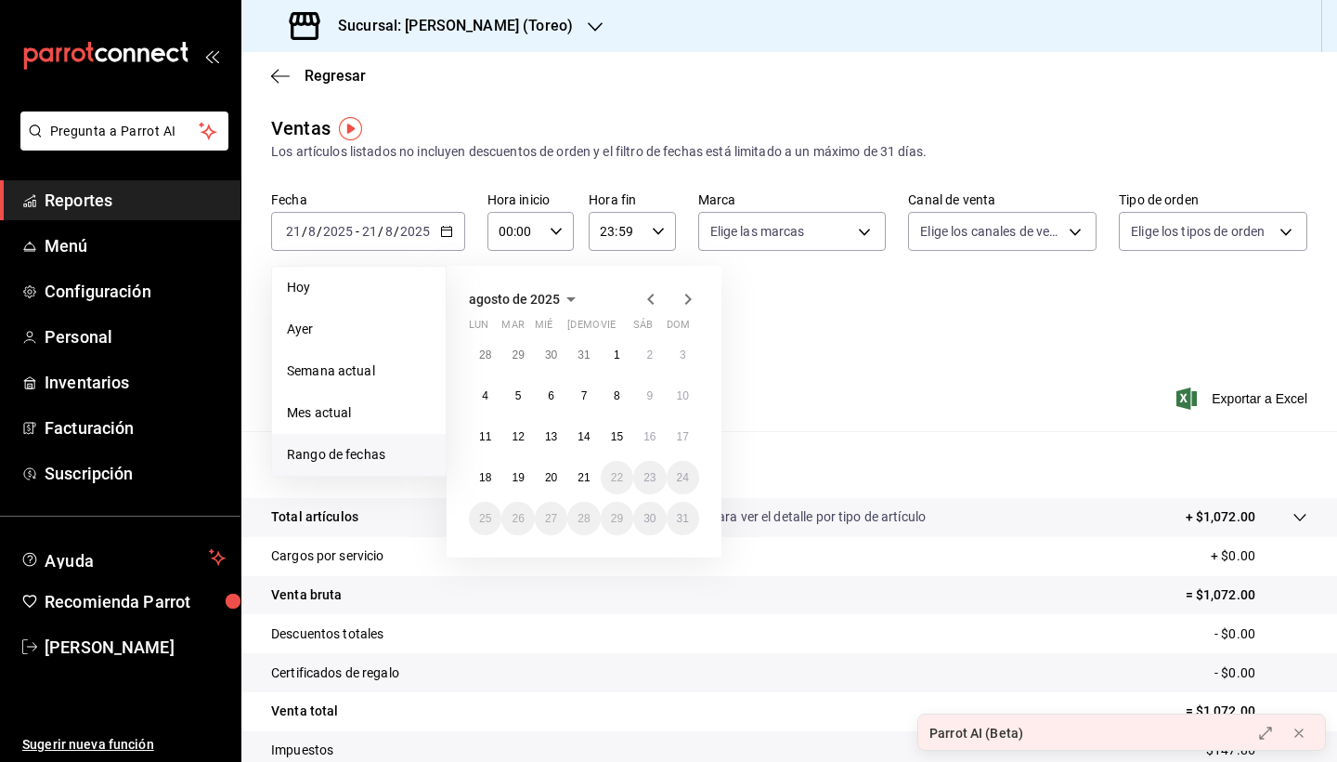
click at [647, 305] on icon "button" at bounding box center [651, 299] width 22 height 22
click at [524, 356] on button "1" at bounding box center [518, 354] width 33 height 33
click at [585, 524] on abbr "31" at bounding box center [584, 518] width 12 height 13
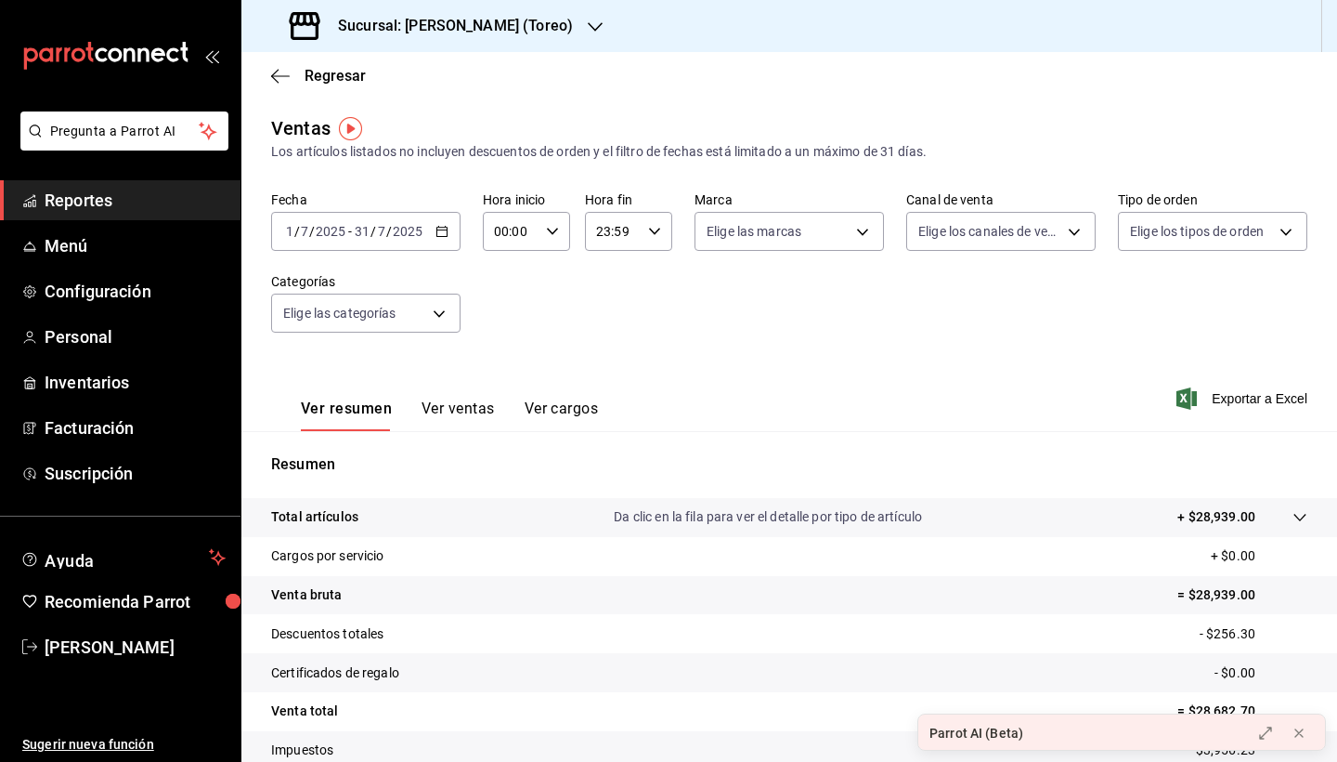
click at [588, 27] on icon "button" at bounding box center [595, 27] width 15 height 15
click at [448, 89] on div "[PERSON_NAME] (Toreo)" at bounding box center [380, 81] width 249 height 20
click at [588, 23] on icon "button" at bounding box center [595, 27] width 15 height 15
click at [439, 129] on div "[PERSON_NAME] (CDMX)" at bounding box center [380, 122] width 249 height 20
click at [113, 254] on span "Menú" at bounding box center [135, 245] width 181 height 25
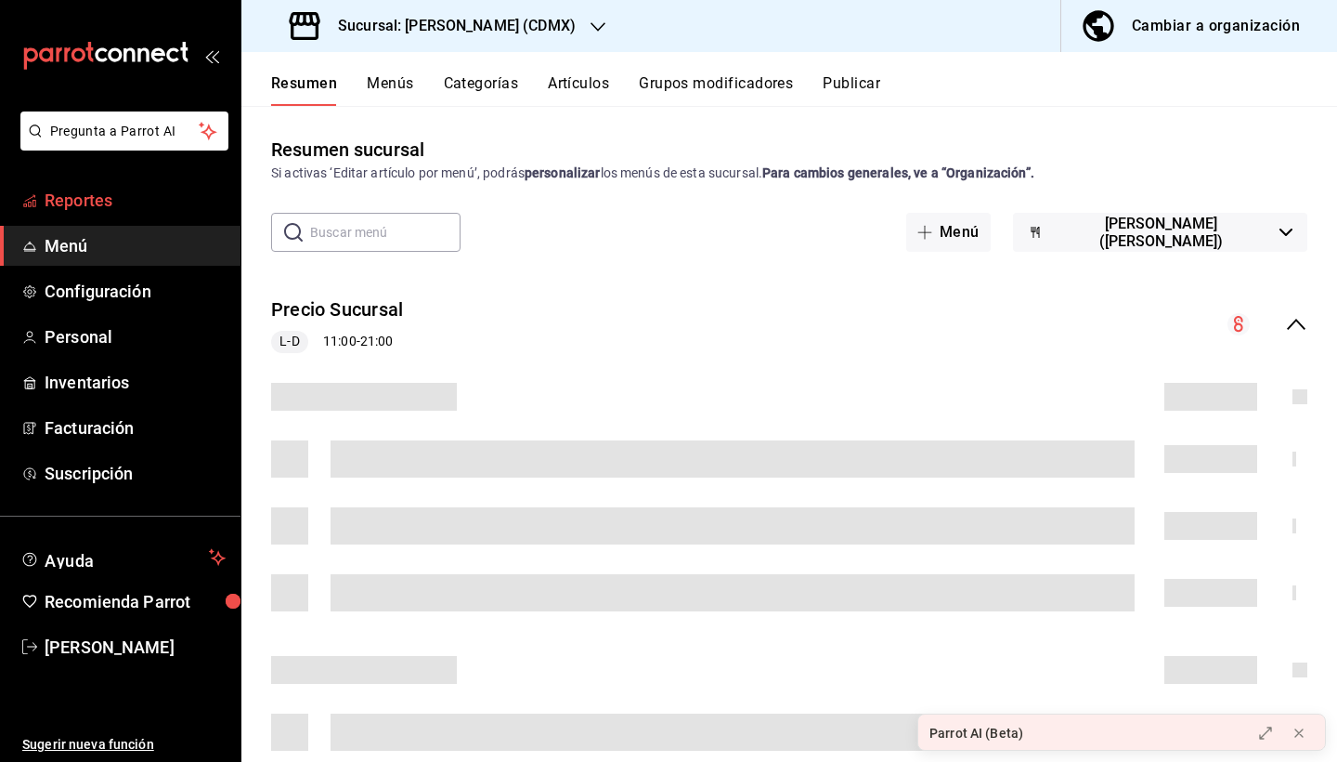
click at [87, 204] on span "Reportes" at bounding box center [135, 200] width 181 height 25
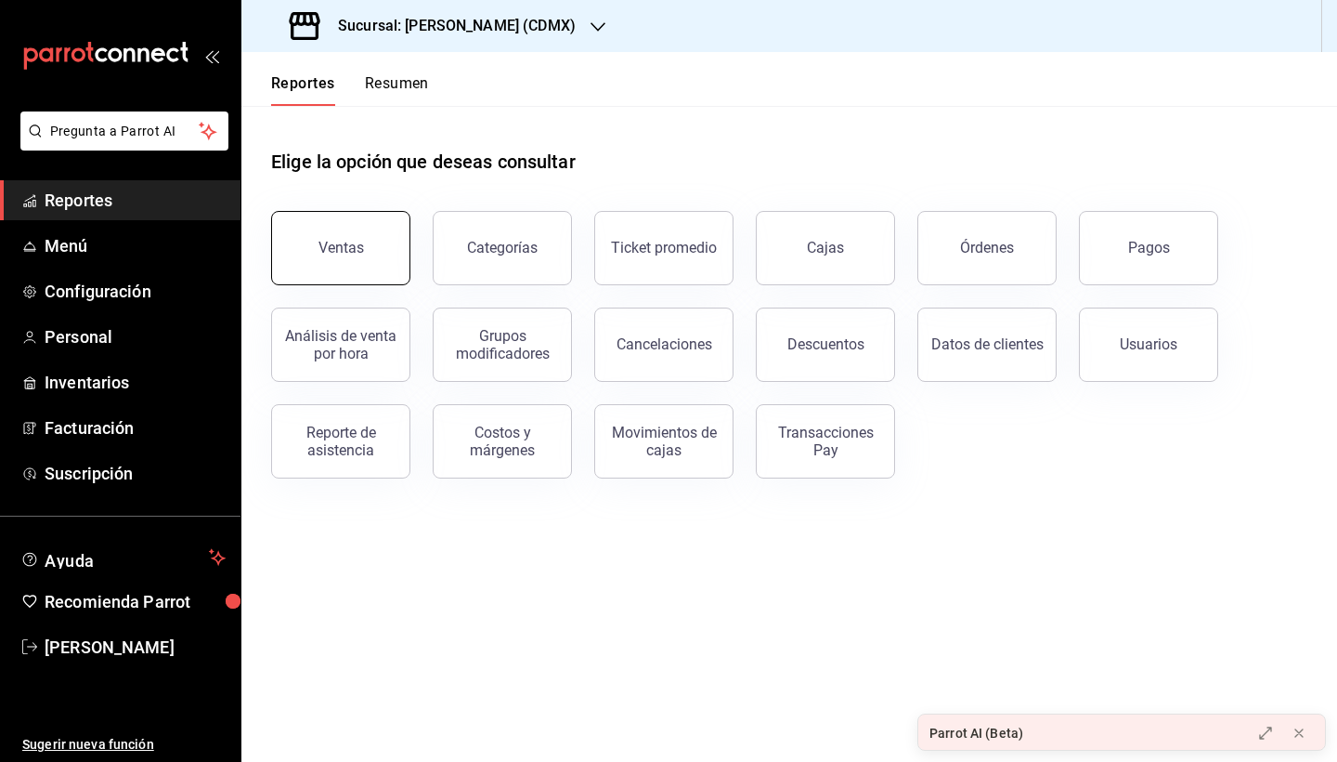
click at [353, 254] on div "Ventas" at bounding box center [342, 248] width 46 height 18
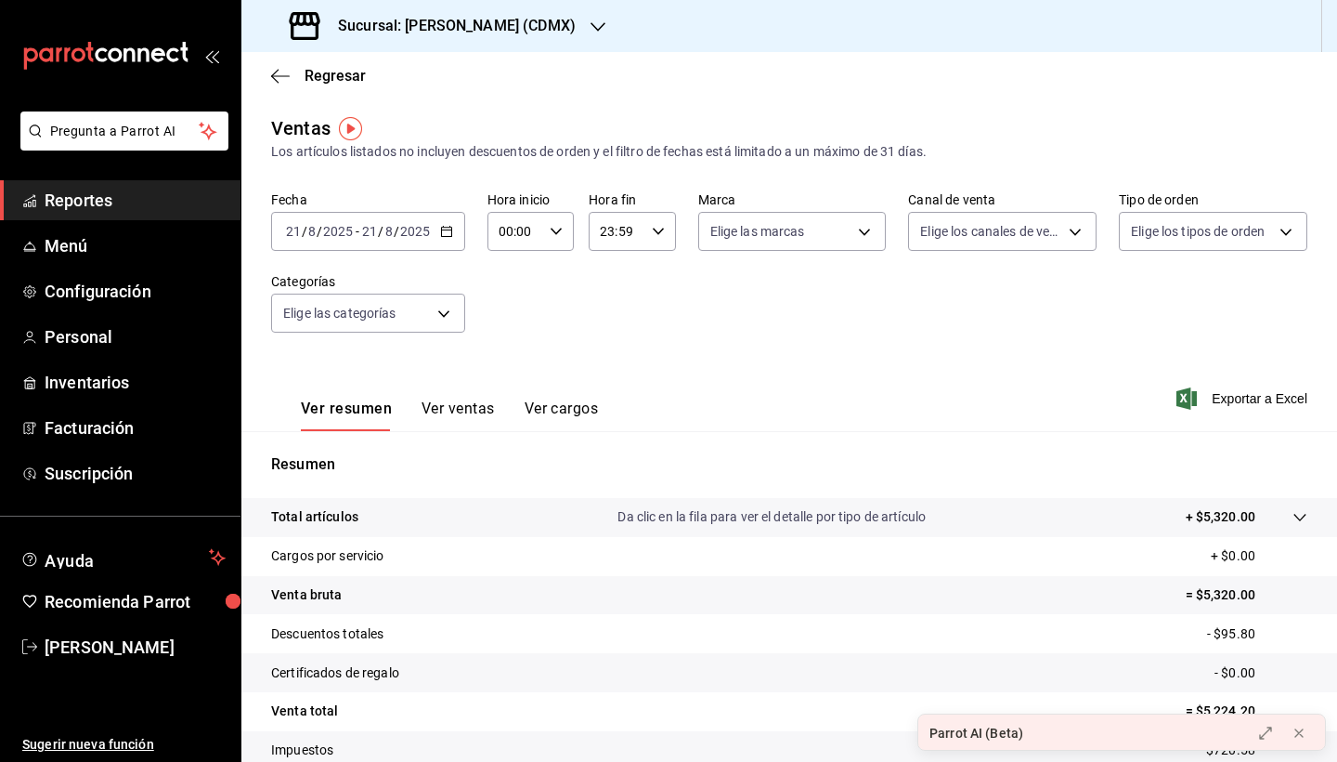
click at [449, 231] on icon "button" at bounding box center [446, 231] width 13 height 13
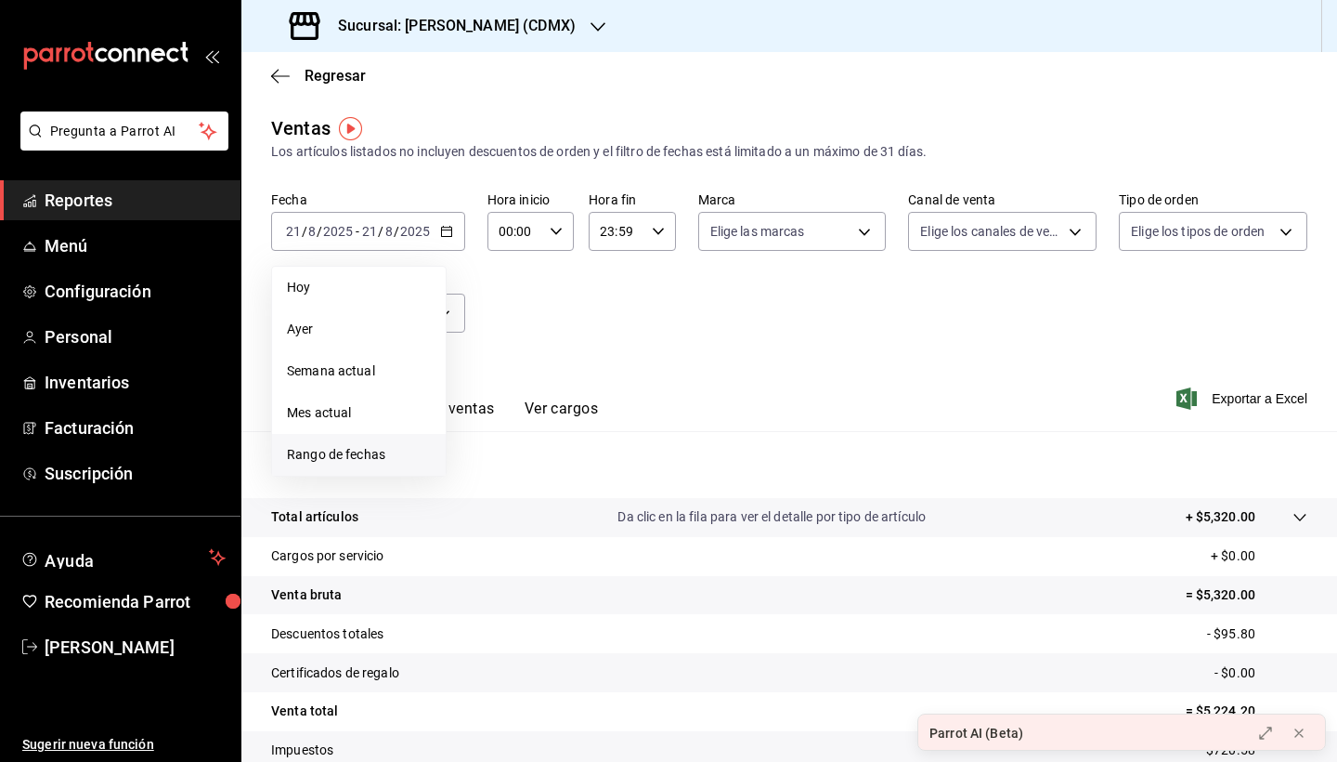
click at [362, 450] on span "Rango de fechas" at bounding box center [359, 455] width 144 height 20
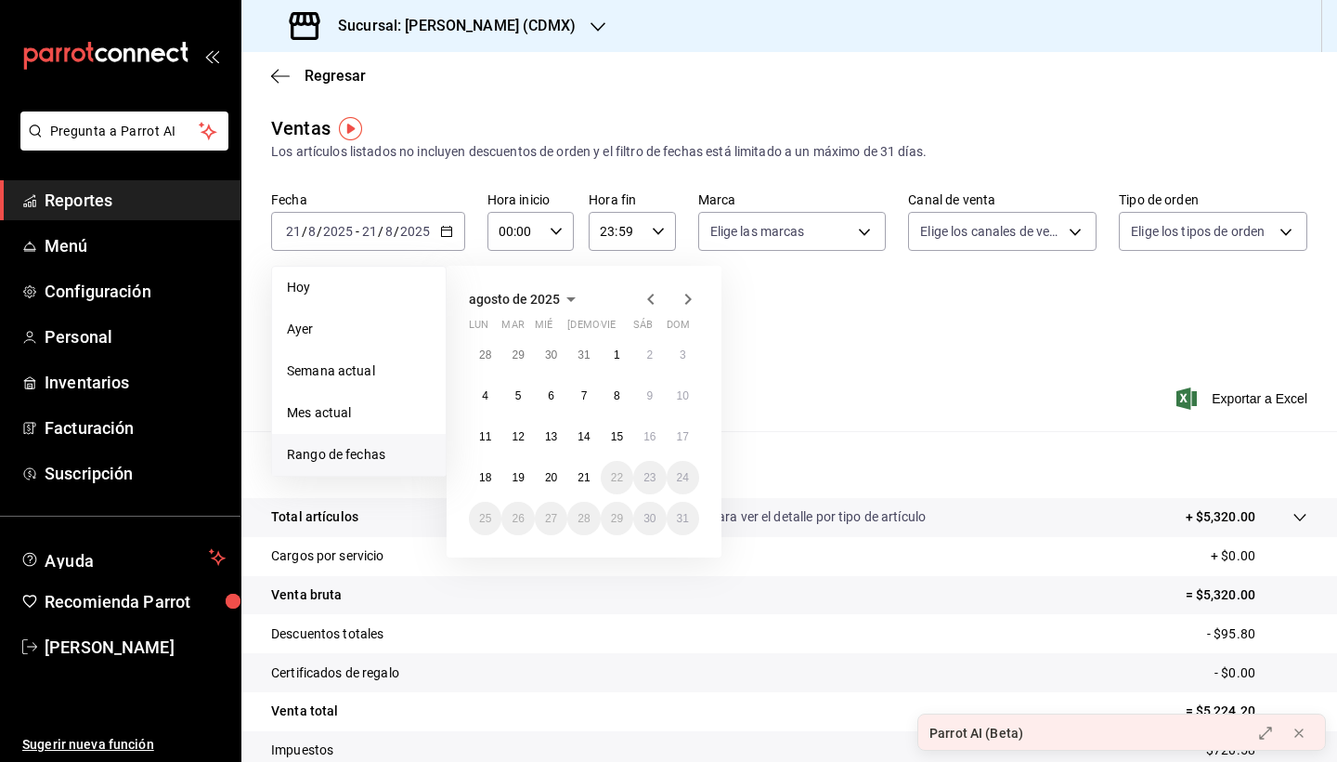
click at [651, 304] on icon "button" at bounding box center [651, 299] width 22 height 22
click at [650, 298] on icon "button" at bounding box center [650, 298] width 7 height 11
click at [584, 357] on abbr "1" at bounding box center [584, 354] width 7 height 13
click at [623, 515] on abbr "30" at bounding box center [617, 518] width 12 height 13
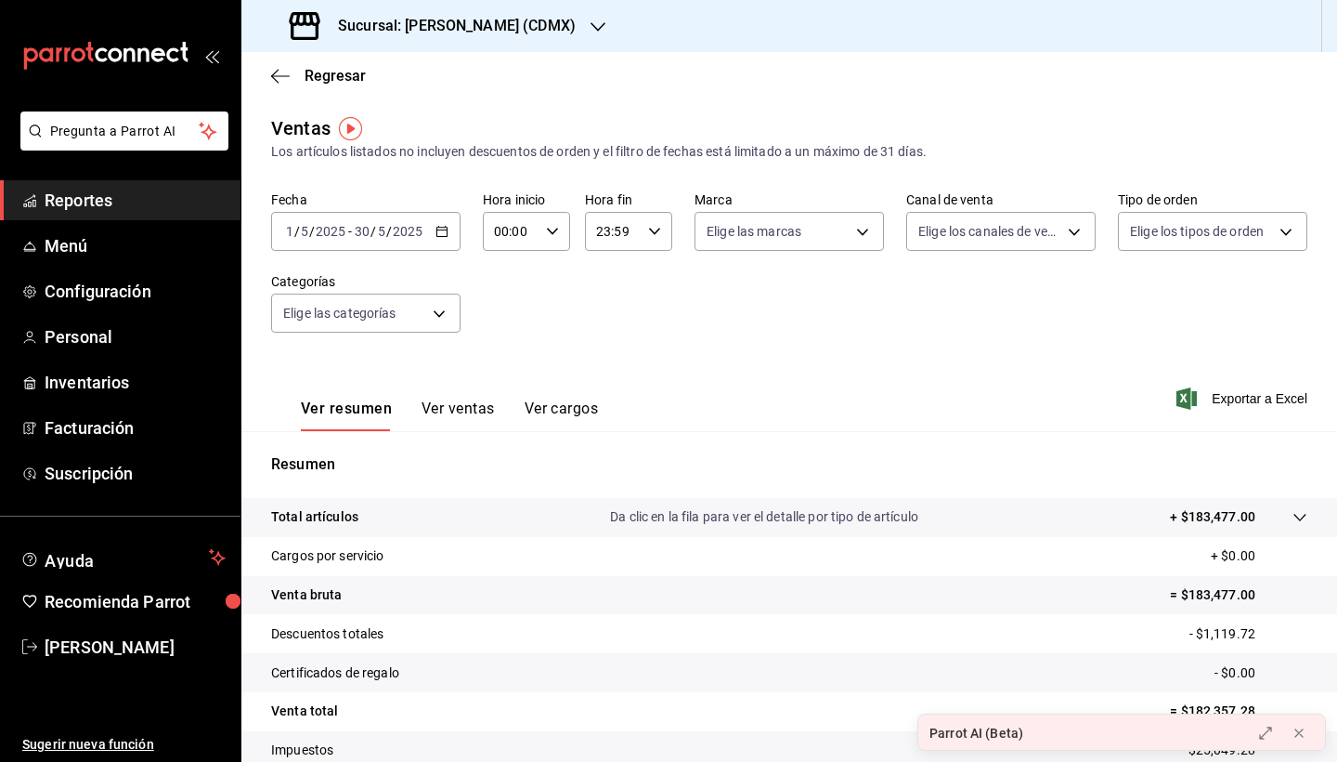
click at [440, 235] on icon "button" at bounding box center [442, 231] width 13 height 13
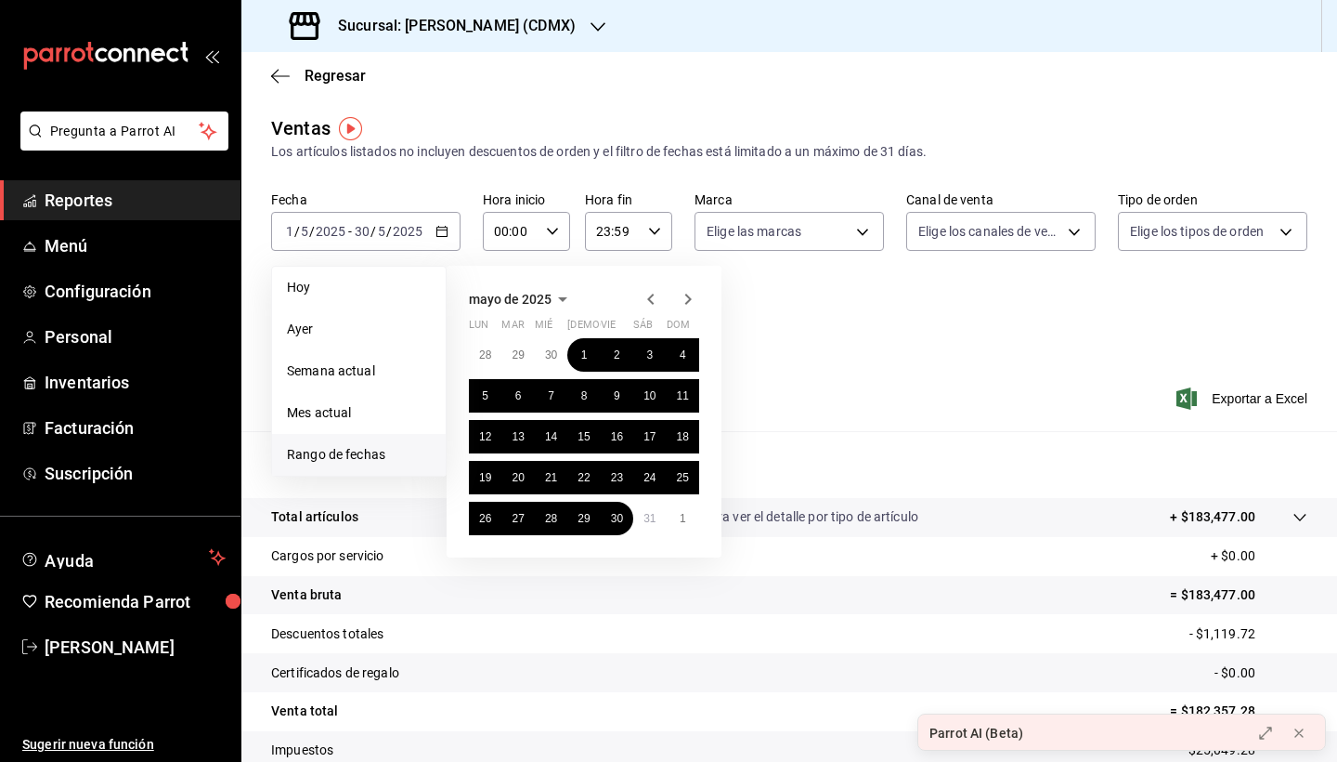
click at [687, 297] on icon "button" at bounding box center [688, 299] width 22 height 22
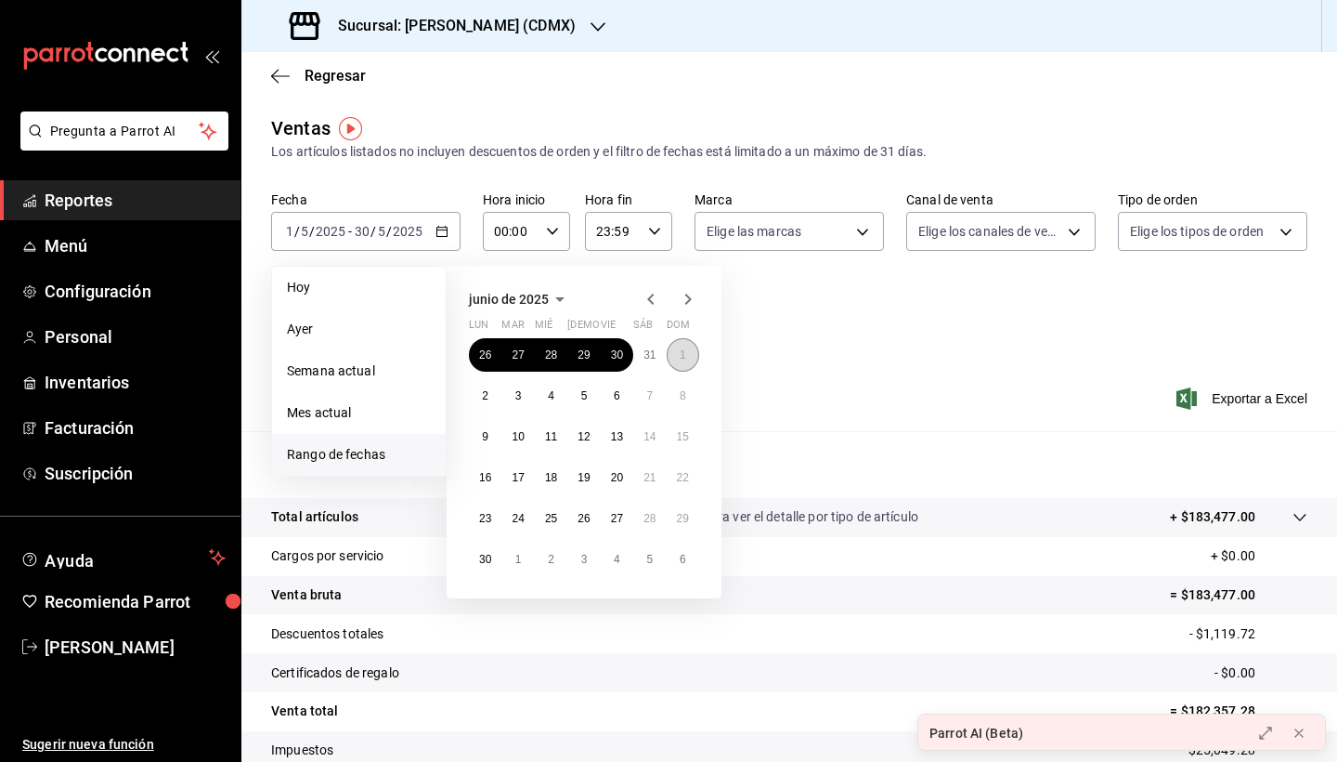
click at [685, 355] on abbr "1" at bounding box center [683, 354] width 7 height 13
click at [481, 559] on abbr "30" at bounding box center [485, 559] width 12 height 13
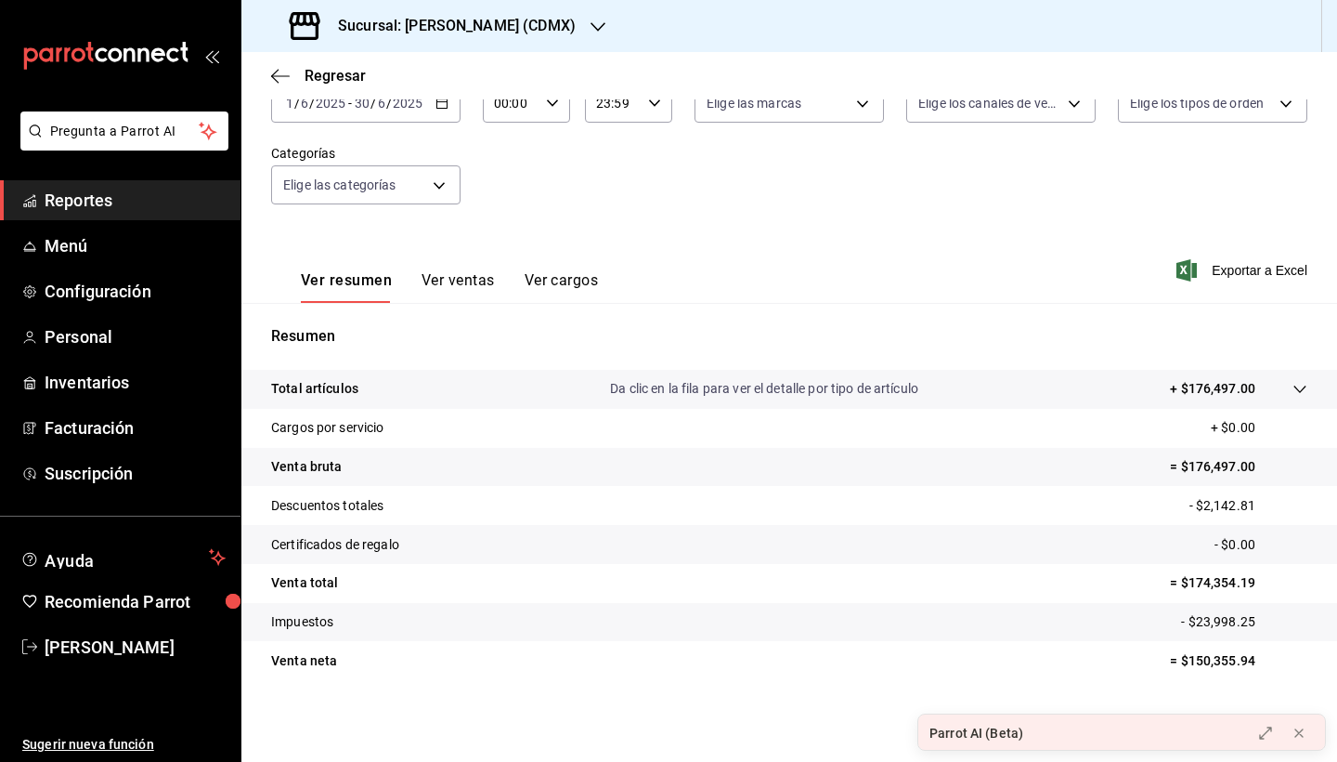
scroll to position [128, 0]
